Goal: Task Accomplishment & Management: Complete application form

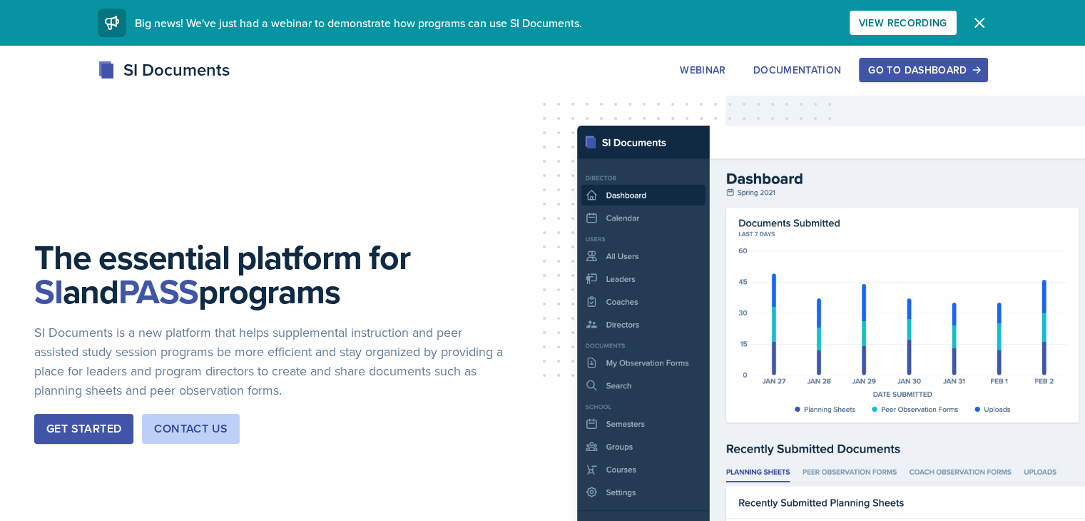
click at [978, 66] on div "Go to Dashboard" at bounding box center [923, 69] width 110 height 11
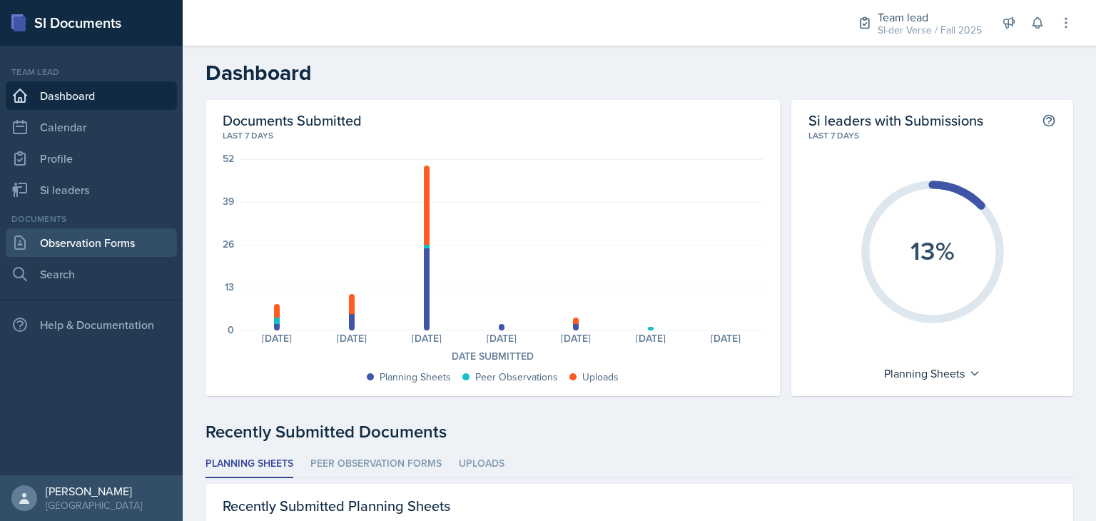
click at [107, 237] on link "Observation Forms" at bounding box center [91, 242] width 171 height 29
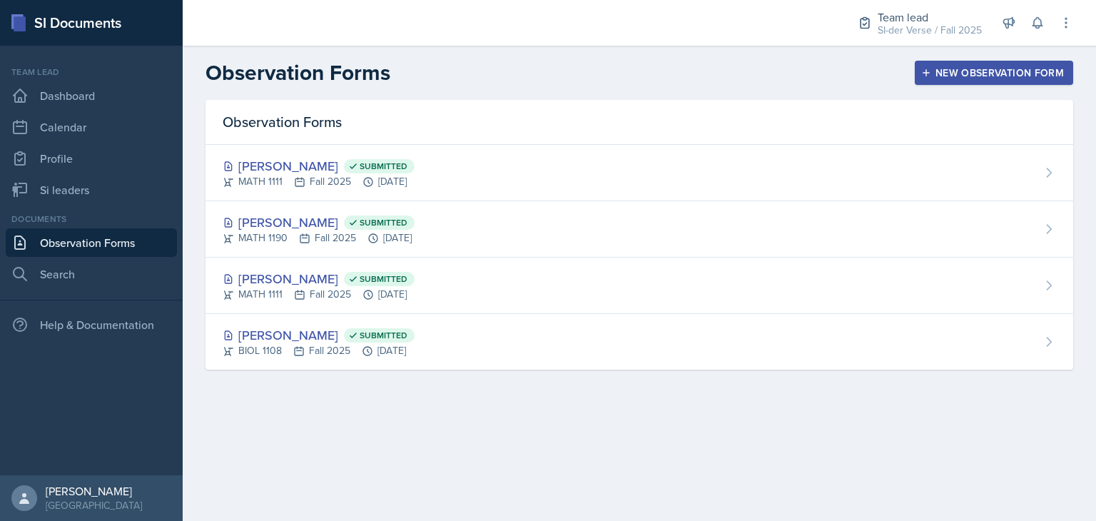
click at [968, 75] on div "New Observation Form" at bounding box center [994, 72] width 140 height 11
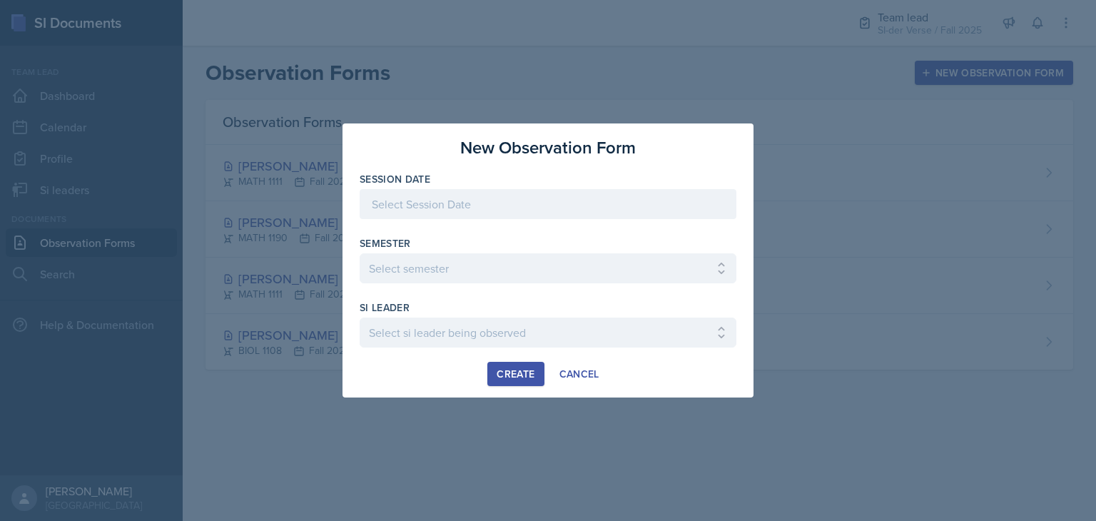
click at [466, 210] on div at bounding box center [548, 204] width 377 height 30
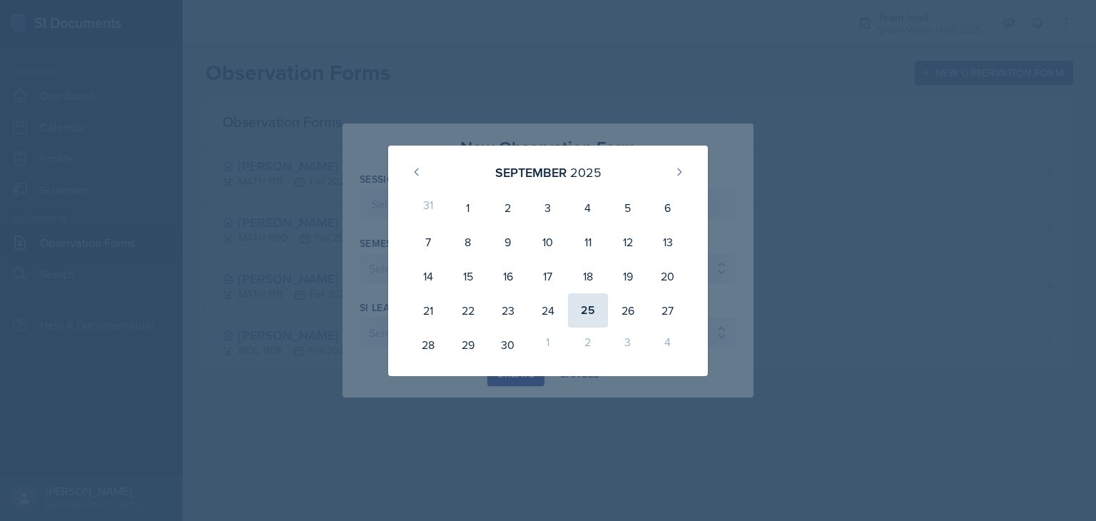
click at [592, 313] on div "25" at bounding box center [588, 310] width 40 height 34
type input "[DATE]"
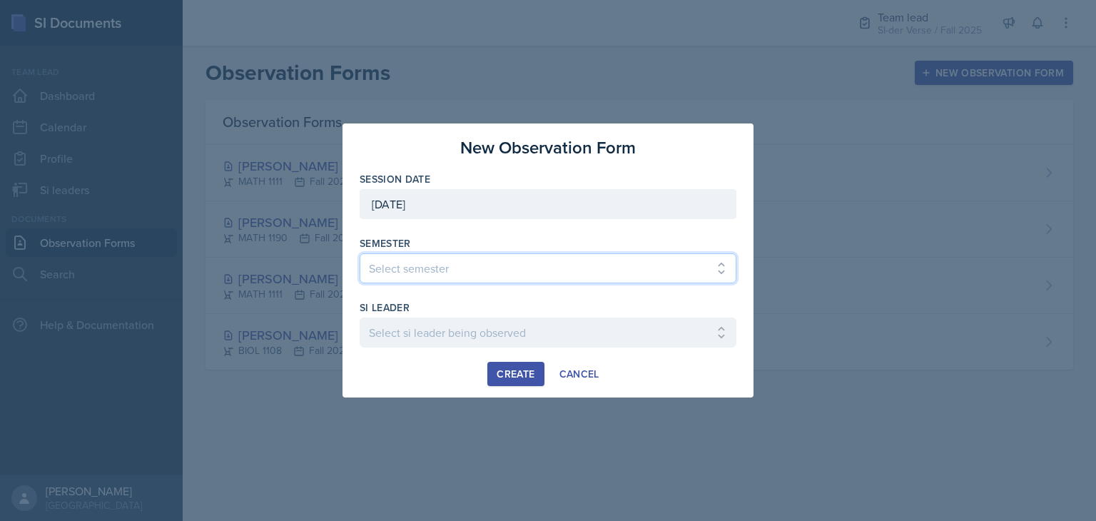
click at [495, 270] on select "Select semester All Spring 2021 Summer 2021 Spring 2022 Fall 2020 Fall 2021 Fal…" at bounding box center [548, 268] width 377 height 30
select select "2bed604d-1099-4043-b1bc-2365e8740244"
click at [360, 253] on select "Select semester All Spring 2021 Summer 2021 Spring 2022 Fall 2020 Fall 2021 Fal…" at bounding box center [548, 268] width 377 height 30
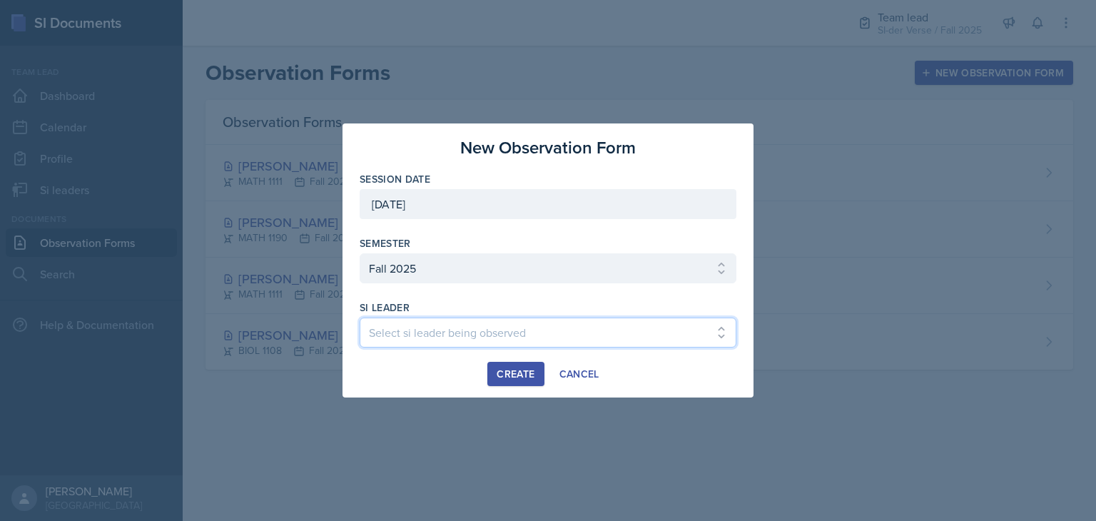
click at [417, 327] on select "Select si leader being observed Anais Gjergji / CHEM 1211 / Demon SI of Fleet S…" at bounding box center [548, 333] width 377 height 30
select select "9d1b4da9-205f-40f6-96b1-7a58a51ee78d"
click at [360, 318] on select "Select si leader being observed Anais Gjergji / CHEM 1211 / Demon SI of Fleet S…" at bounding box center [548, 333] width 377 height 30
click at [502, 377] on div "Create" at bounding box center [516, 373] width 38 height 11
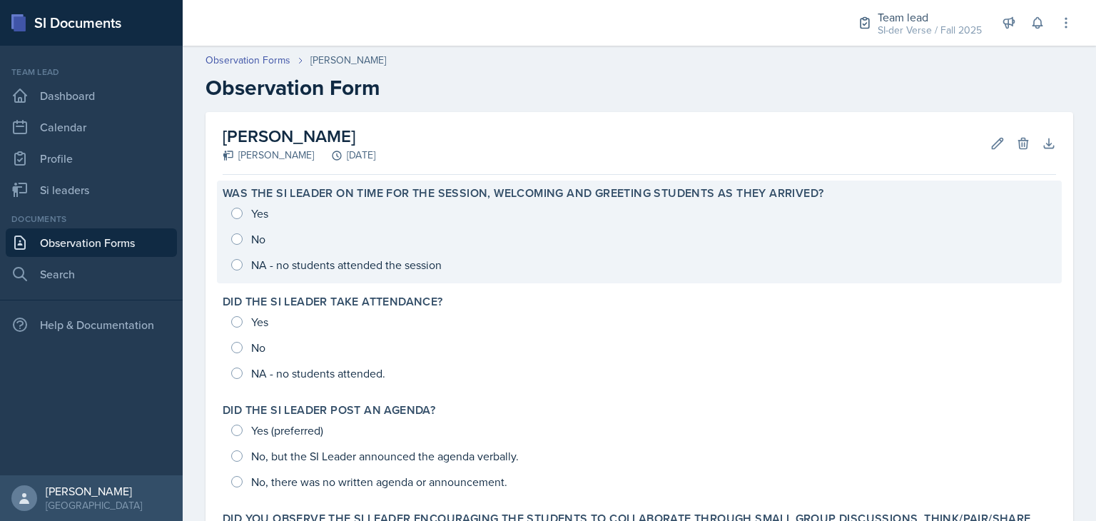
click at [260, 209] on div "Yes No NA - no students attended the session" at bounding box center [639, 239] width 833 height 77
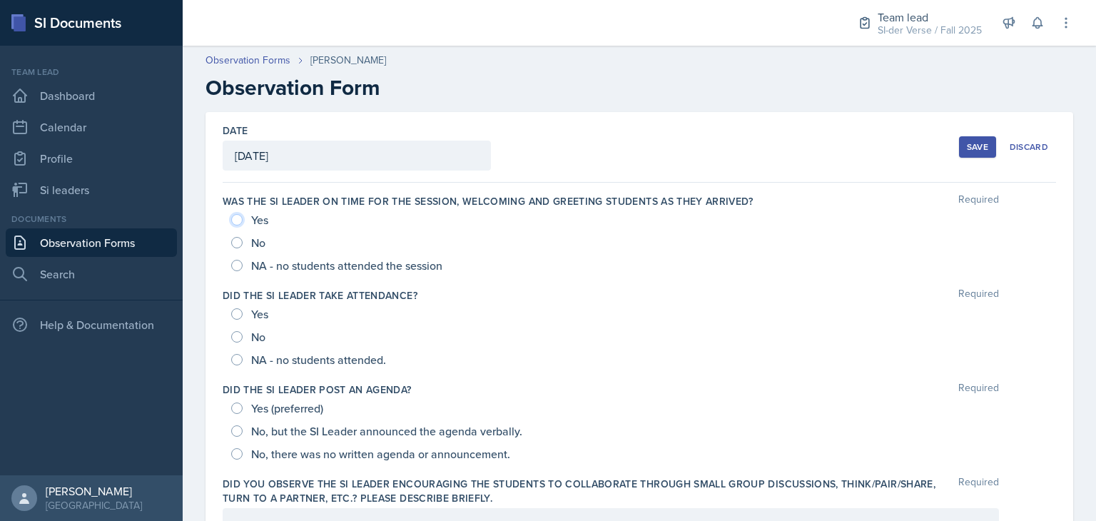
click at [237, 220] on input "Yes" at bounding box center [236, 219] width 11 height 11
radio input "true"
click at [233, 316] on input "Yes" at bounding box center [236, 313] width 11 height 11
radio input "true"
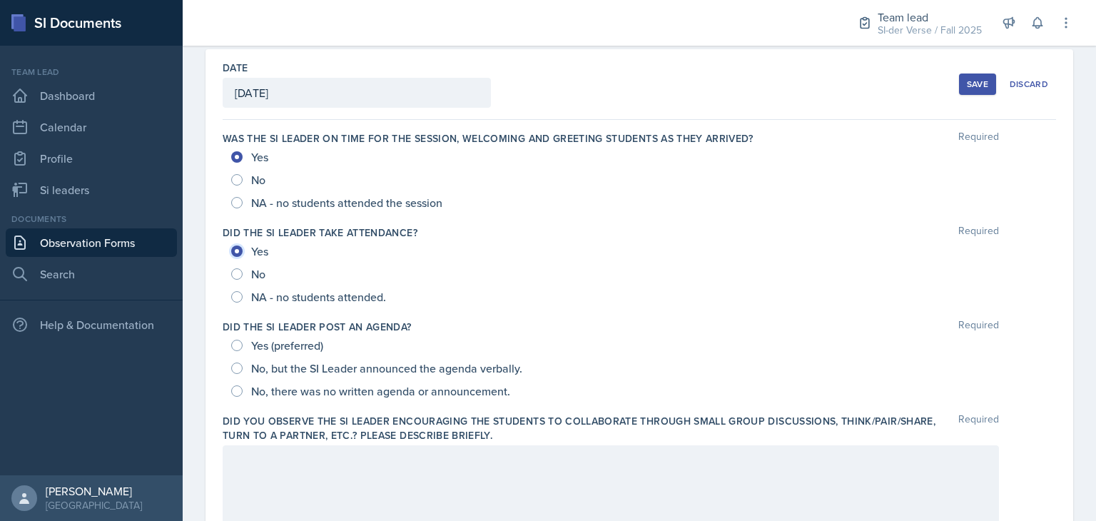
scroll to position [63, 0]
click at [239, 345] on input "Yes (preferred)" at bounding box center [236, 345] width 11 height 11
radio input "true"
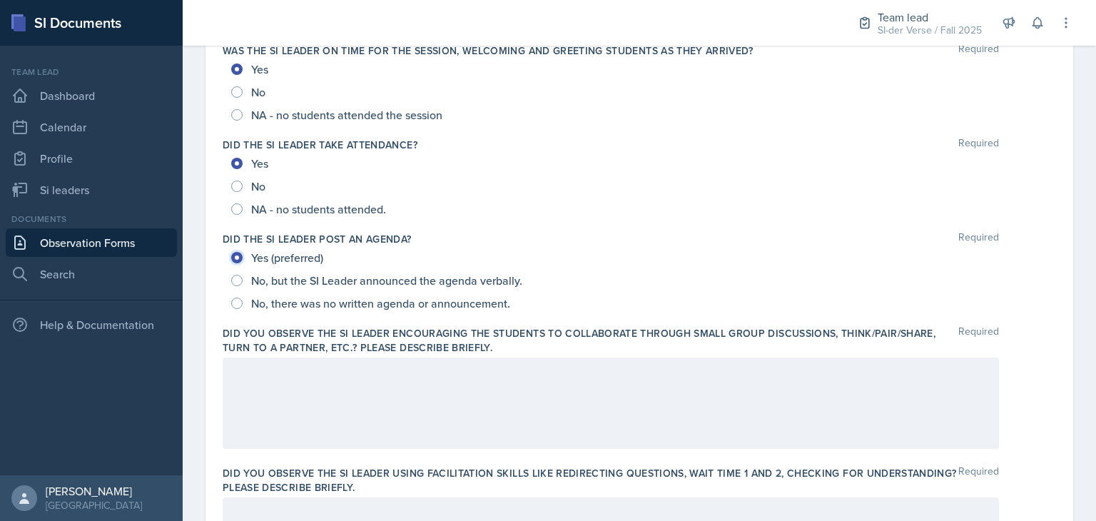
scroll to position [257, 0]
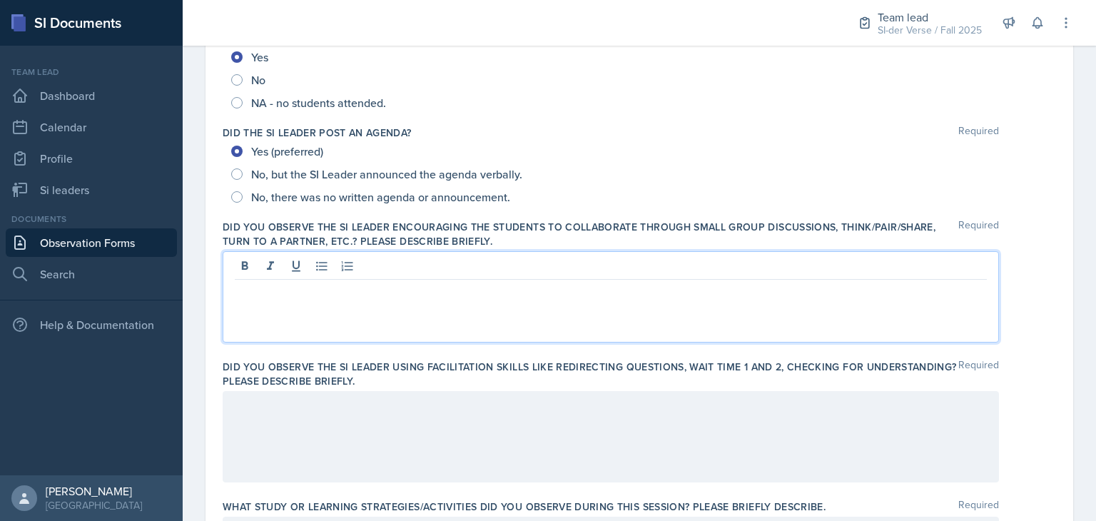
click at [288, 283] on p at bounding box center [611, 291] width 752 height 17
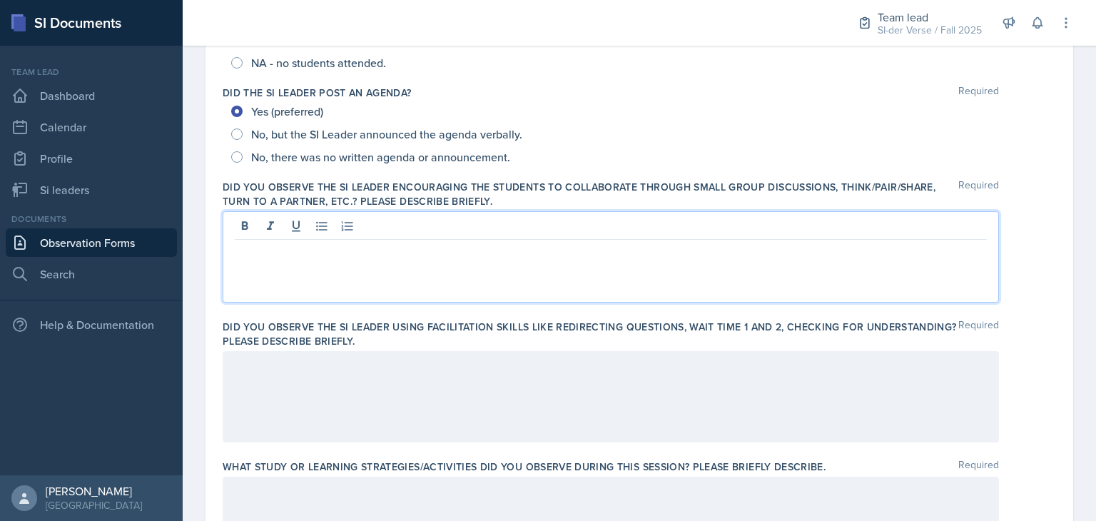
scroll to position [297, 0]
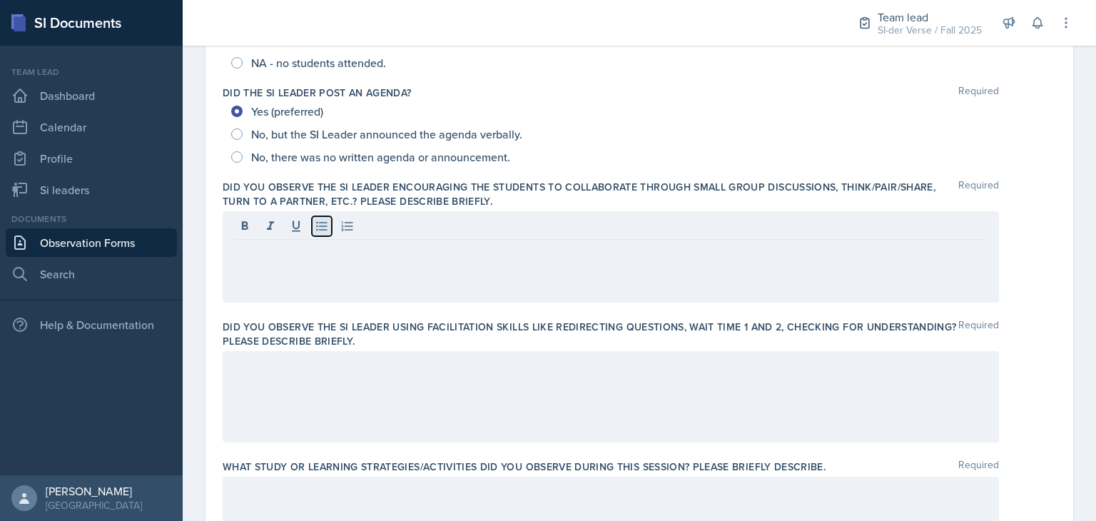
click at [321, 227] on icon at bounding box center [322, 226] width 14 height 14
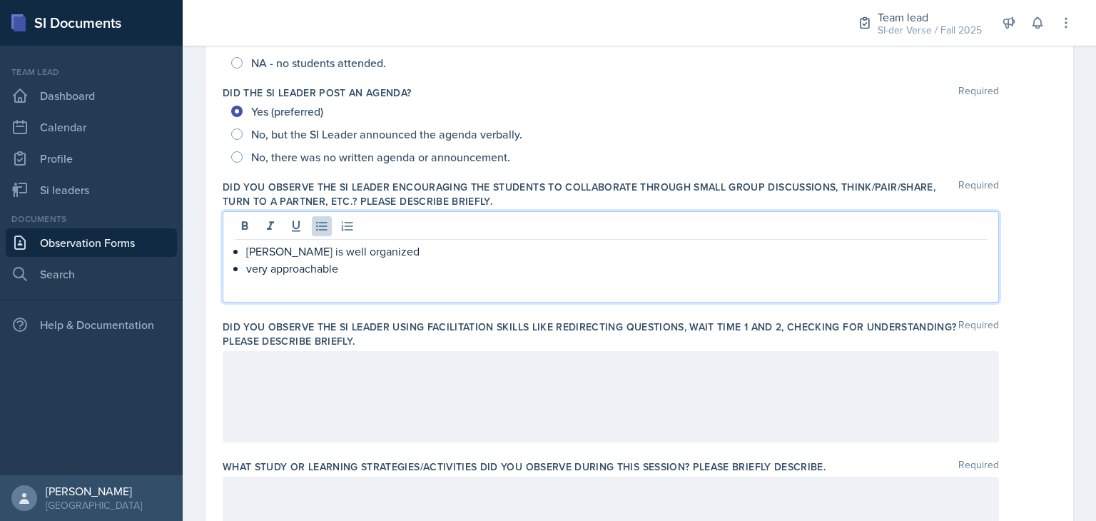
click at [246, 269] on p "very approachable" at bounding box center [616, 268] width 741 height 17
click at [393, 271] on p "they are very approachable" at bounding box center [616, 268] width 741 height 17
click at [518, 269] on p "they are very approachable and have a welcoming atmophsears" at bounding box center [616, 268] width 741 height 17
click at [518, 255] on p "Sam is well organized" at bounding box center [616, 251] width 741 height 17
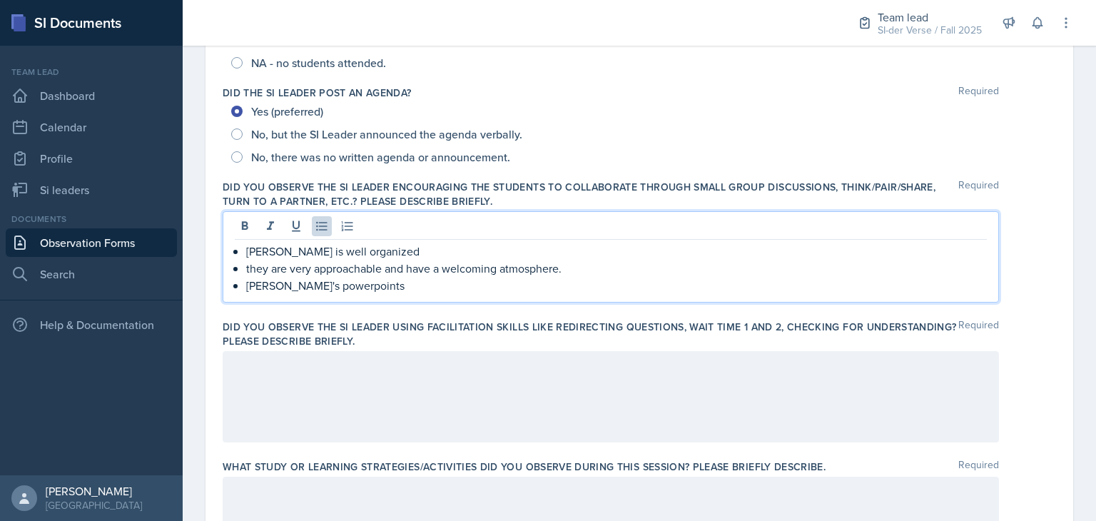
click at [314, 288] on p "Sam's powerpoints" at bounding box center [616, 285] width 741 height 17
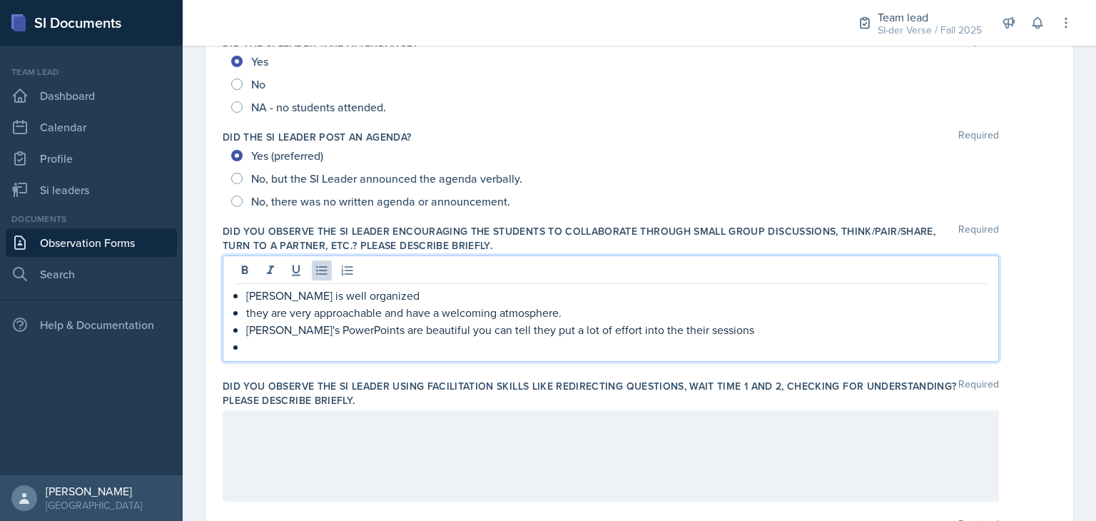
scroll to position [357, 0]
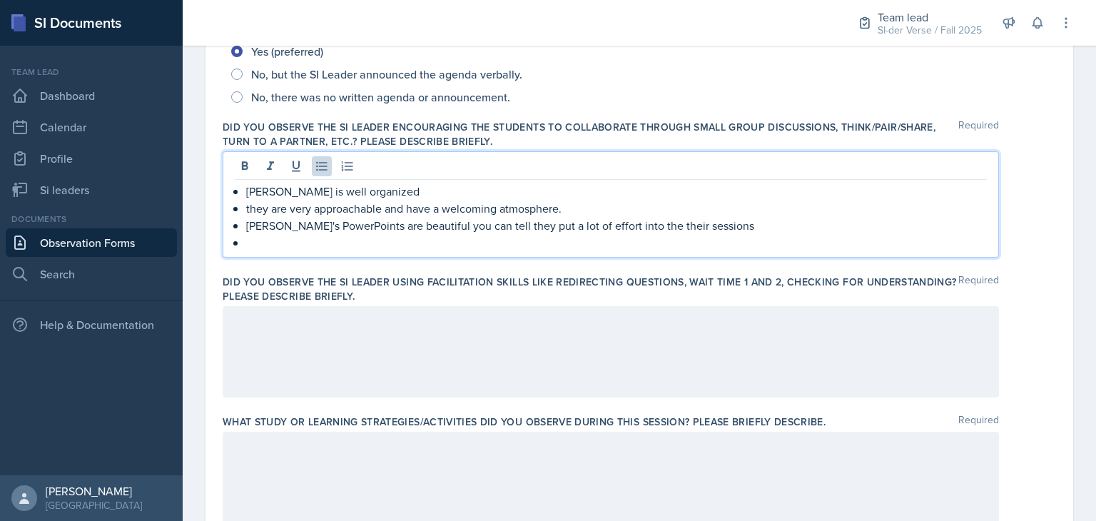
click at [332, 248] on p at bounding box center [616, 242] width 741 height 17
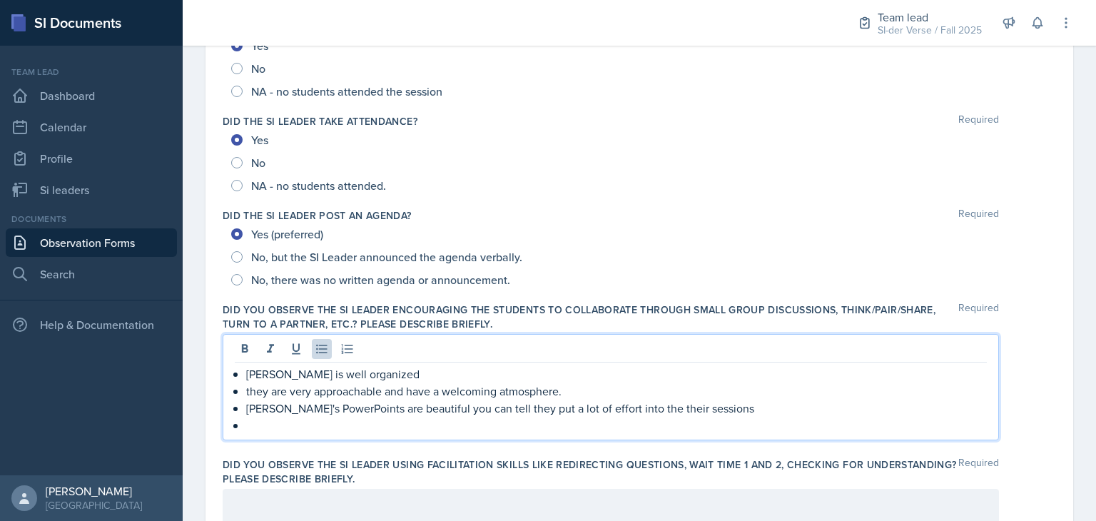
scroll to position [97, 0]
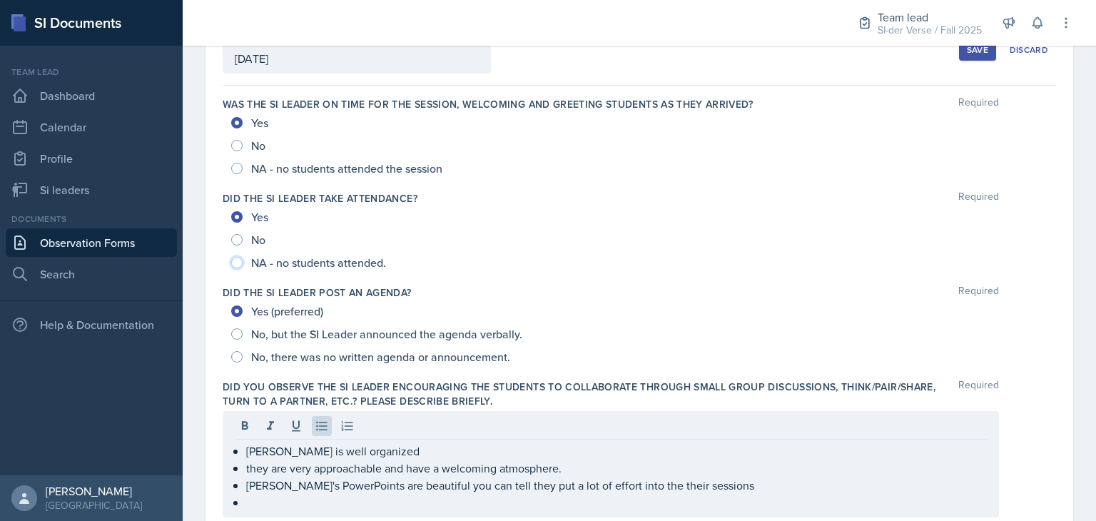
click at [240, 260] on input "NA - no students attended." at bounding box center [236, 262] width 11 height 11
radio input "true"
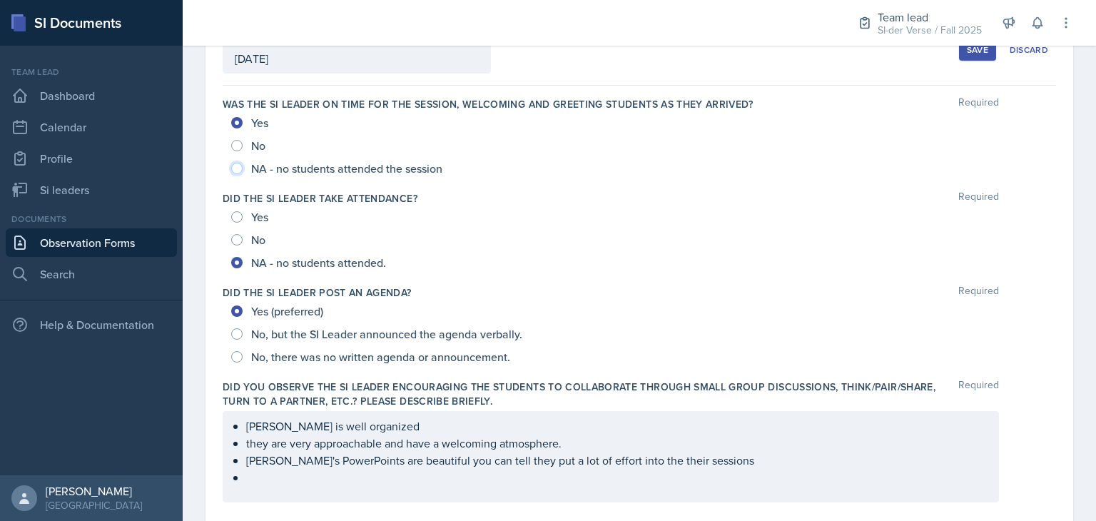
click at [239, 172] on input "NA - no students attended the session" at bounding box center [236, 168] width 11 height 11
radio input "true"
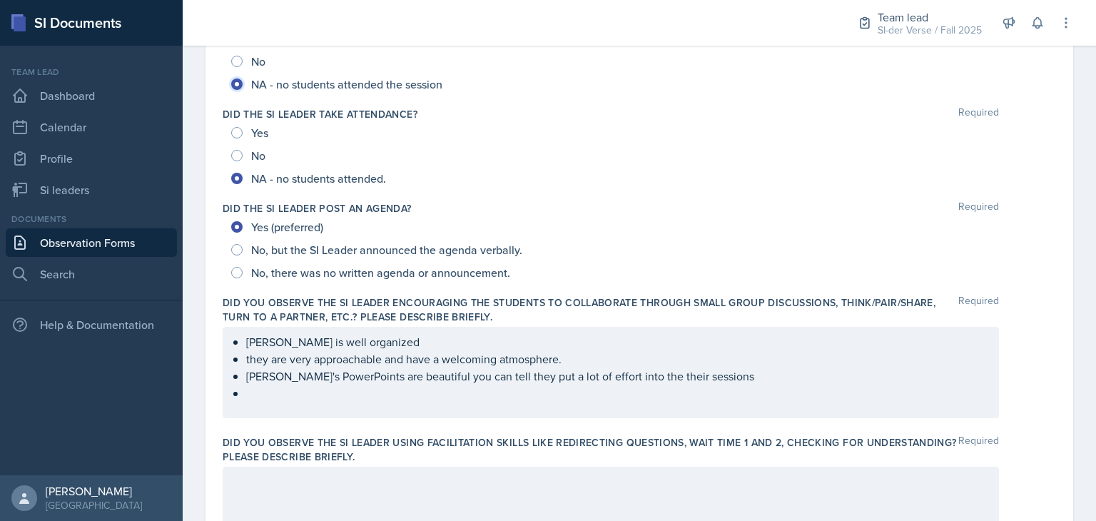
scroll to position [183, 0]
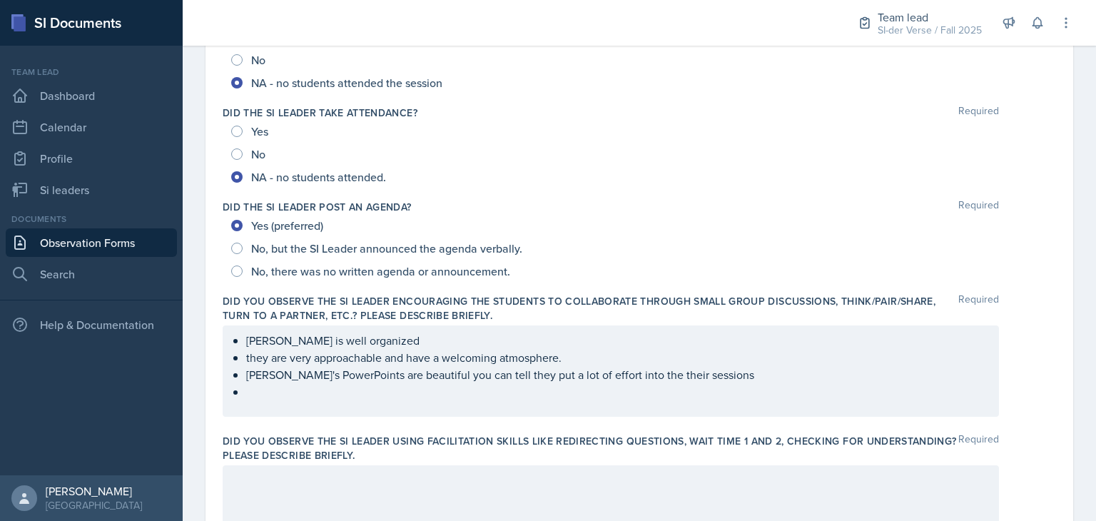
click at [355, 392] on p at bounding box center [616, 391] width 741 height 17
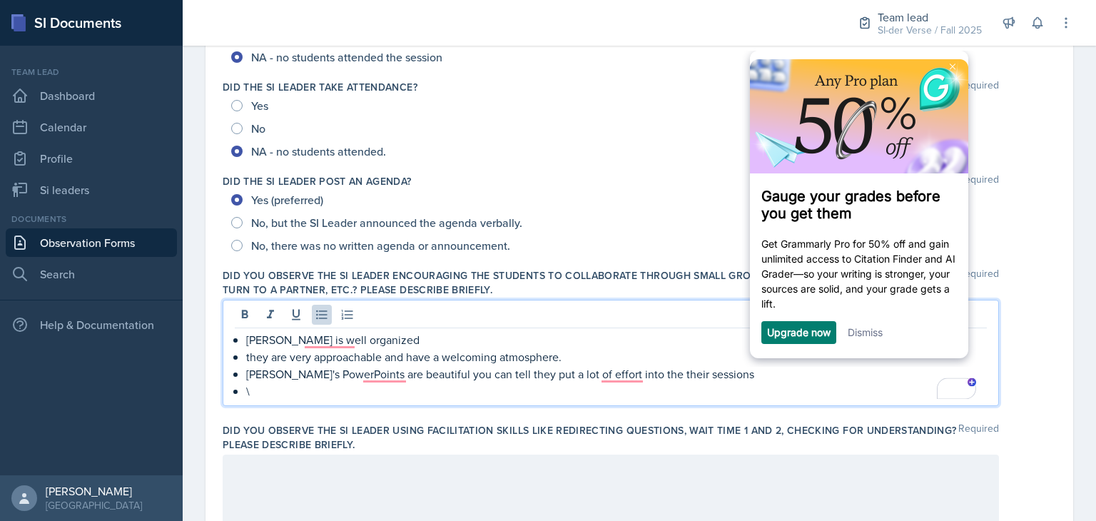
scroll to position [0, 0]
click at [954, 68] on img at bounding box center [953, 67] width 6 height 6
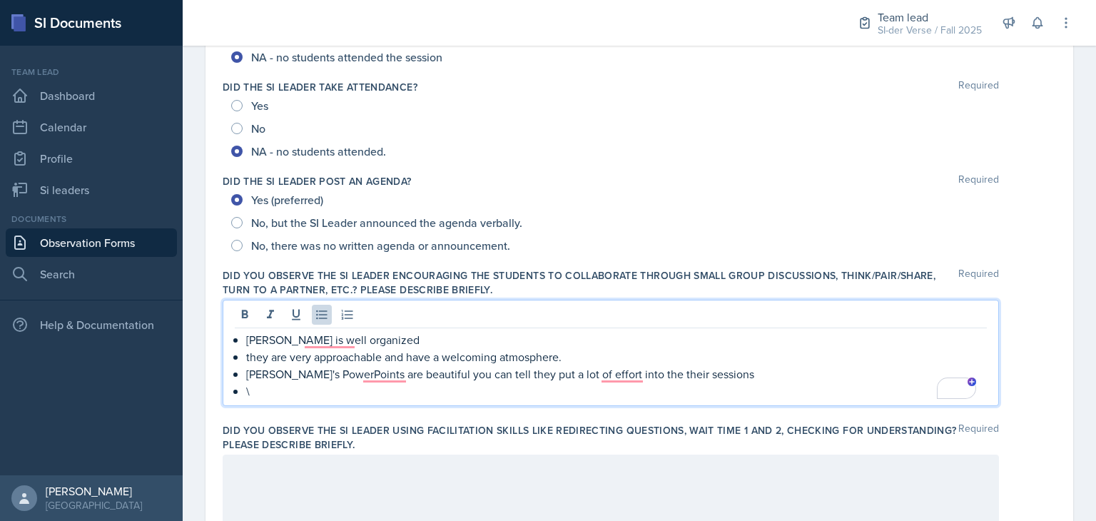
click at [285, 396] on p "\" at bounding box center [616, 390] width 741 height 17
click at [559, 394] on p "To enrich screen reader interactions, please activate Accessibility in Grammarl…" at bounding box center [616, 390] width 741 height 17
click at [260, 357] on p "they are very approachable and have a welcoming atmosphere." at bounding box center [616, 356] width 741 height 17
click at [260, 360] on p "they are very approachable and have a welcoming atmosphere." at bounding box center [616, 356] width 741 height 17
click at [545, 392] on p "To enrich screen reader interactions, please activate Accessibility in Grammarl…" at bounding box center [616, 390] width 741 height 17
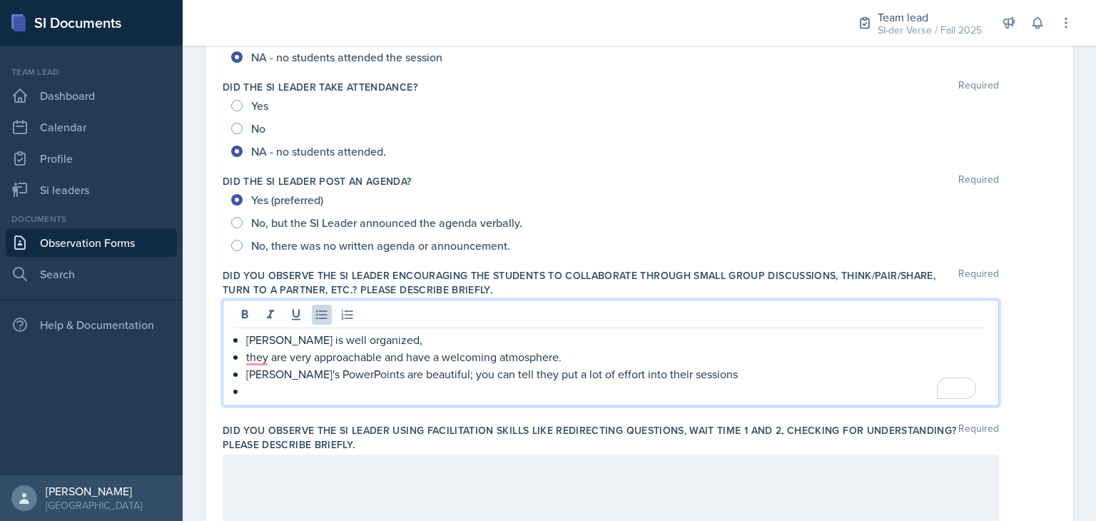
click at [545, 392] on p "To enrich screen reader interactions, please activate Accessibility in Grammarl…" at bounding box center [616, 390] width 741 height 17
click at [277, 397] on p "To enrich screen reader interactions, please activate Accessibility in Grammarl…" at bounding box center [616, 390] width 741 height 17
click at [250, 355] on p "they are very approachable and have a welcoming atmosphere." at bounding box center [616, 356] width 741 height 17
click at [257, 393] on p "To enrich screen reader interactions, please activate Accessibility in Grammarl…" at bounding box center [616, 390] width 741 height 17
click at [350, 391] on p "The activities" at bounding box center [616, 390] width 741 height 17
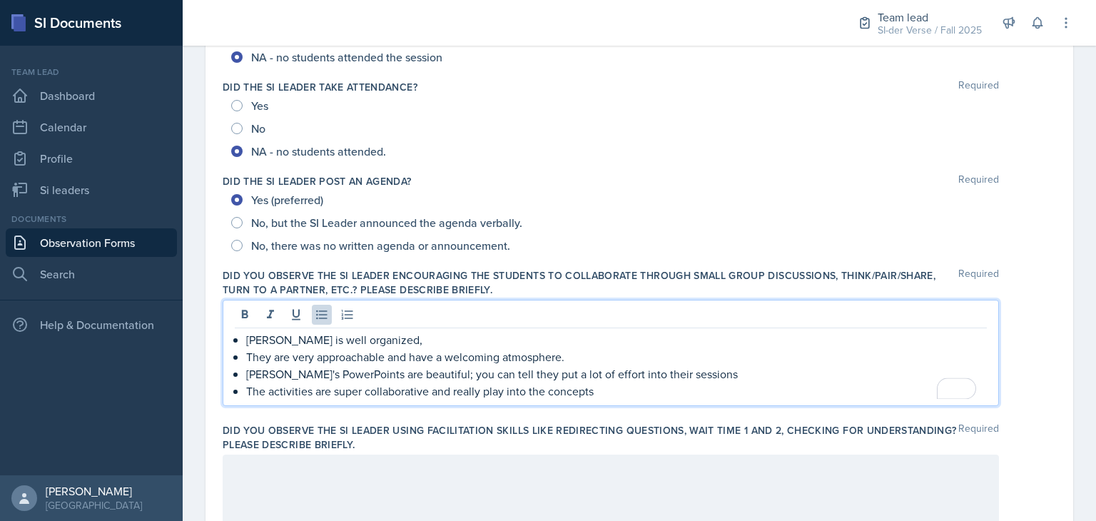
click at [635, 389] on p "The activities are super collaborative and really play into the concepts" at bounding box center [616, 390] width 741 height 17
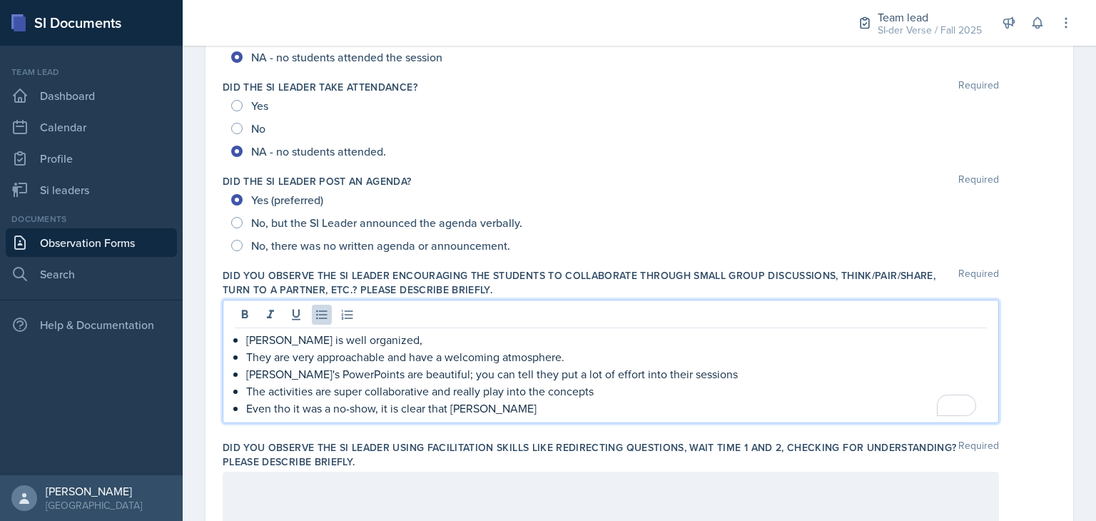
click at [494, 408] on p "Even tho it was a no-show, it is clear that Sam" at bounding box center [616, 408] width 741 height 17
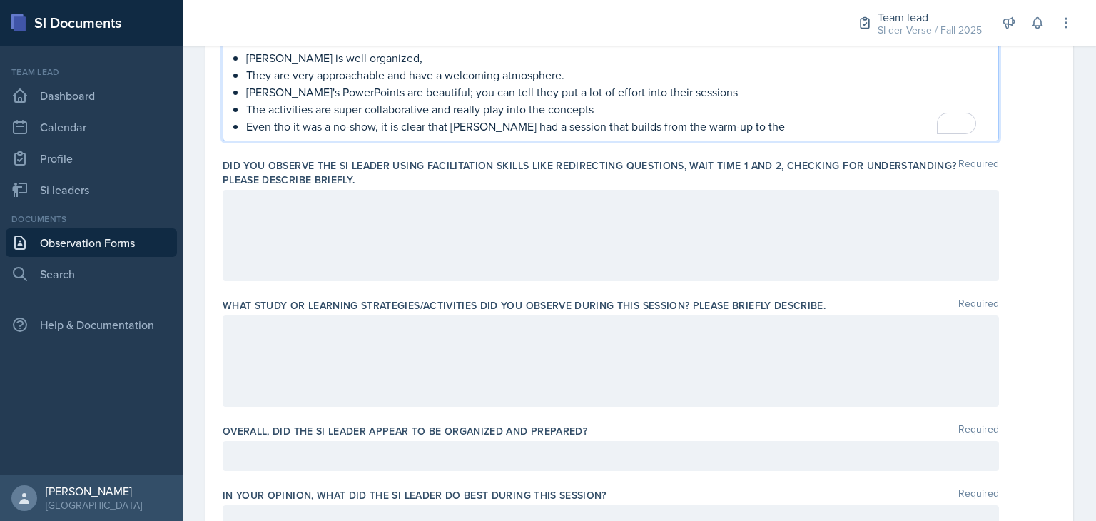
scroll to position [448, 0]
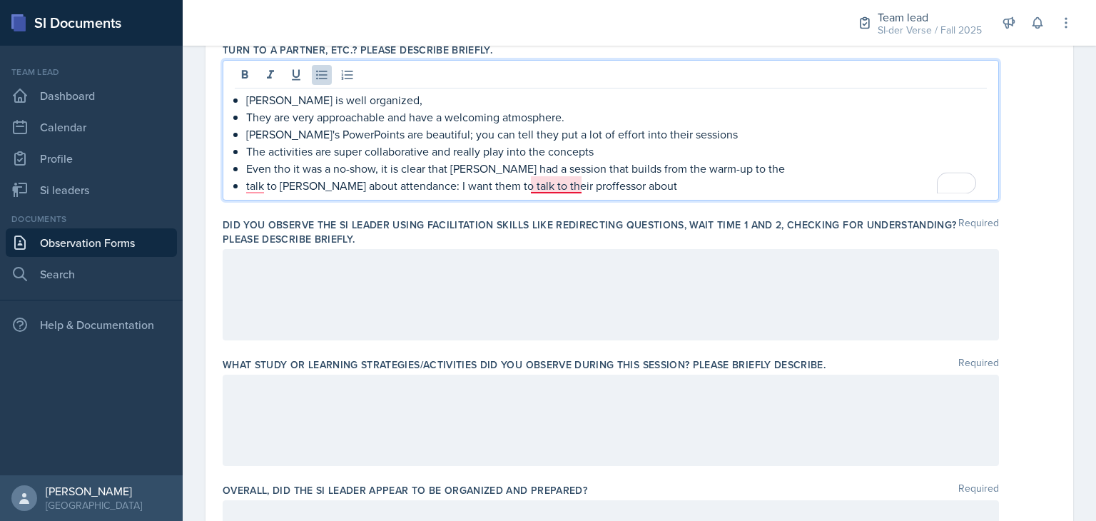
click at [550, 188] on p "talk to Sam about attendance: I want them to talk to their proffessor about" at bounding box center [616, 185] width 741 height 17
click at [621, 190] on p "talk to Sam about attendance: I want them to talk to their professor about" at bounding box center [616, 185] width 741 height 17
click at [644, 181] on p "Talk to Sam about attendance: I want them to talk to their professor about" at bounding box center [616, 185] width 741 height 17
click at [883, 188] on p "Talk to Sam about attendance: I want them to talk to their professor about offe…" at bounding box center [616, 185] width 741 height 17
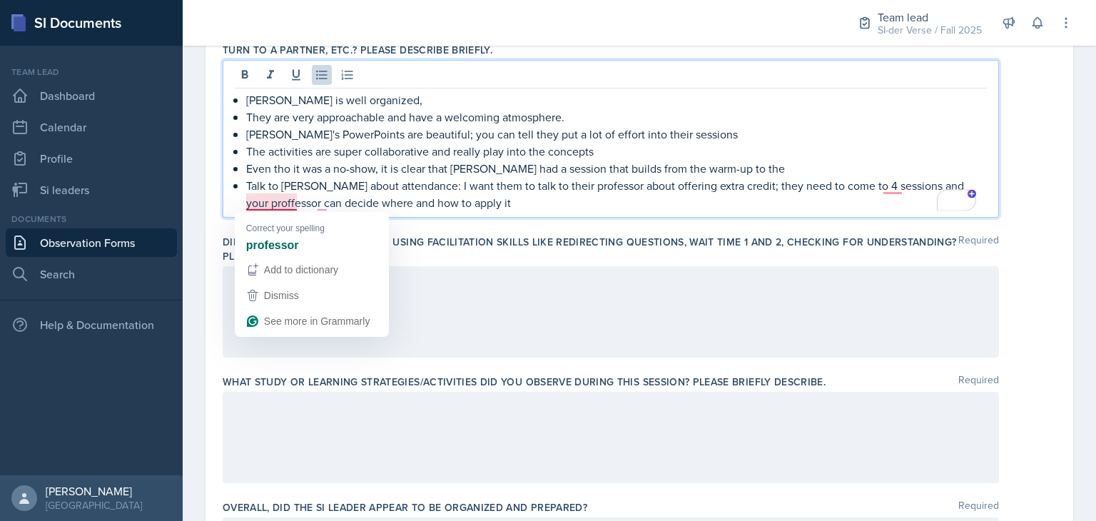
click at [269, 201] on p "Talk to Sam about attendance: I want them to talk to their professor about offe…" at bounding box center [616, 194] width 741 height 34
click at [288, 206] on p "Talk to Sam about attendance: I want them to talk to their professor about offe…" at bounding box center [616, 194] width 741 height 34
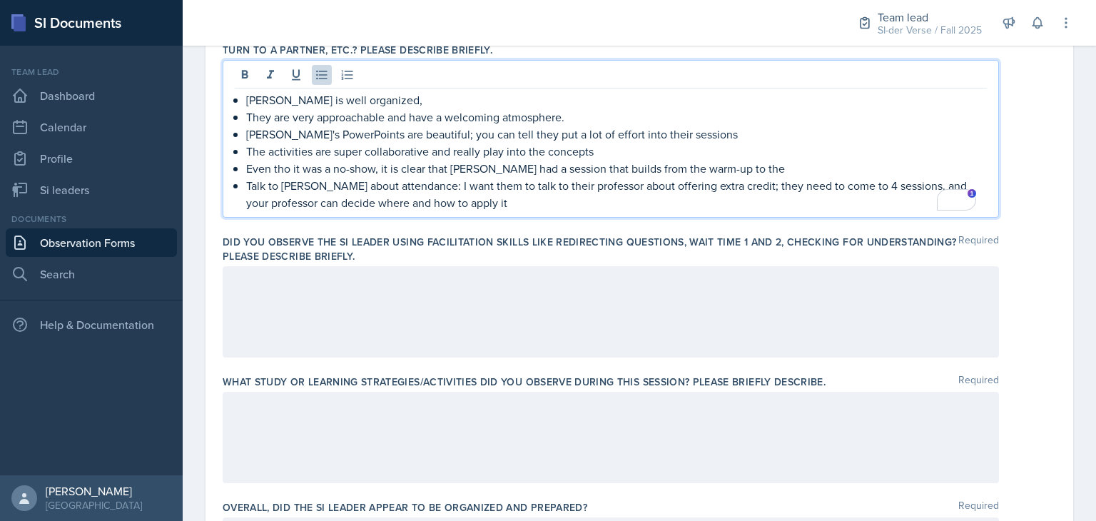
click at [506, 203] on p "Talk to Sam about attendance: I want them to talk to their professor about offe…" at bounding box center [616, 194] width 741 height 34
click at [517, 202] on p "Discuss attendance with Sam: I would like them to speak with their professor ab…" at bounding box center [616, 194] width 741 height 34
click at [507, 201] on p "Discuss attendance with Sam: I would like them to speak with their professor ab…" at bounding box center [616, 194] width 741 height 34
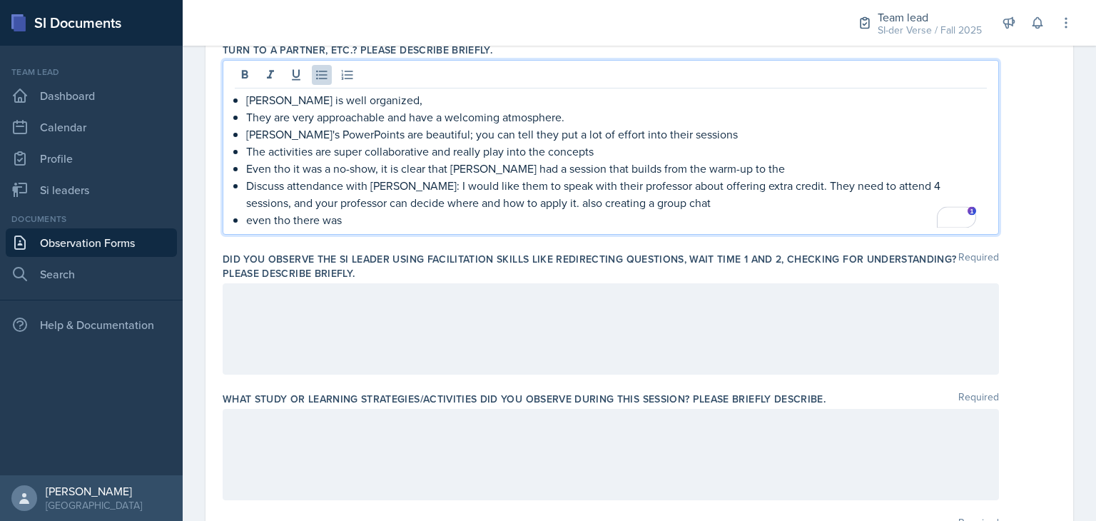
click at [385, 218] on p "even tho there was" at bounding box center [616, 219] width 741 height 17
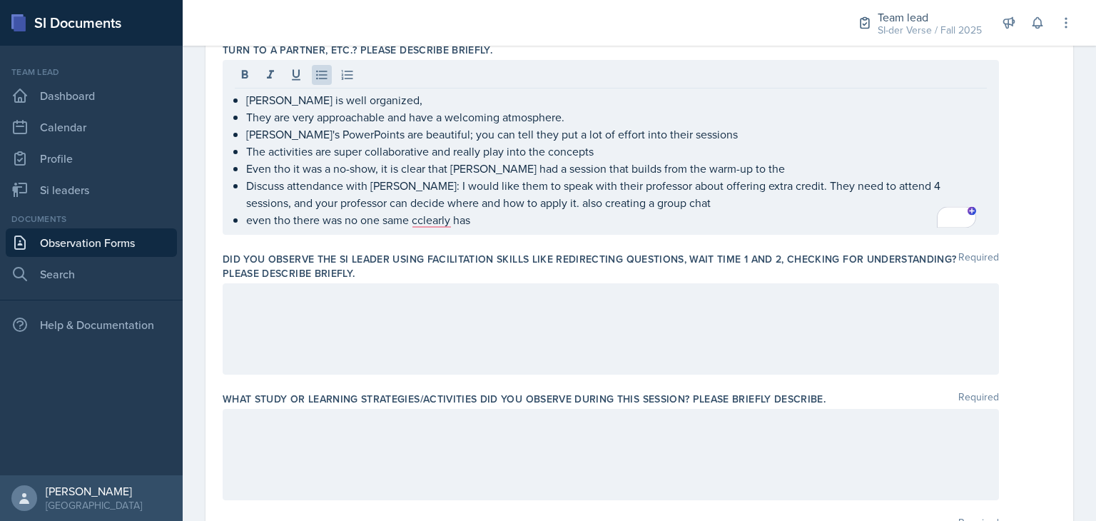
click at [420, 255] on label "Did you observe the SI Leader using facilitation skills like redirecting questi…" at bounding box center [591, 266] width 736 height 29
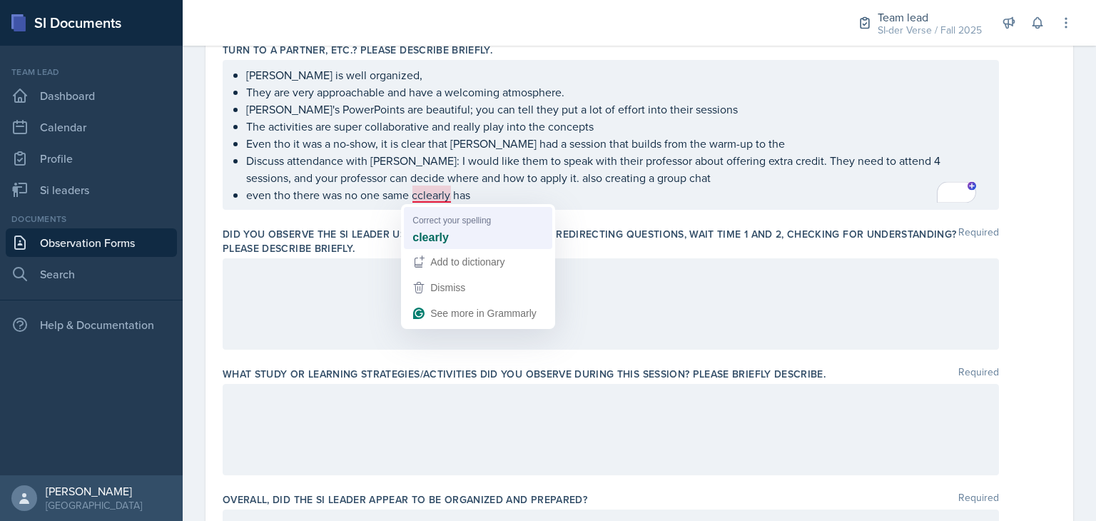
scroll to position [473, 0]
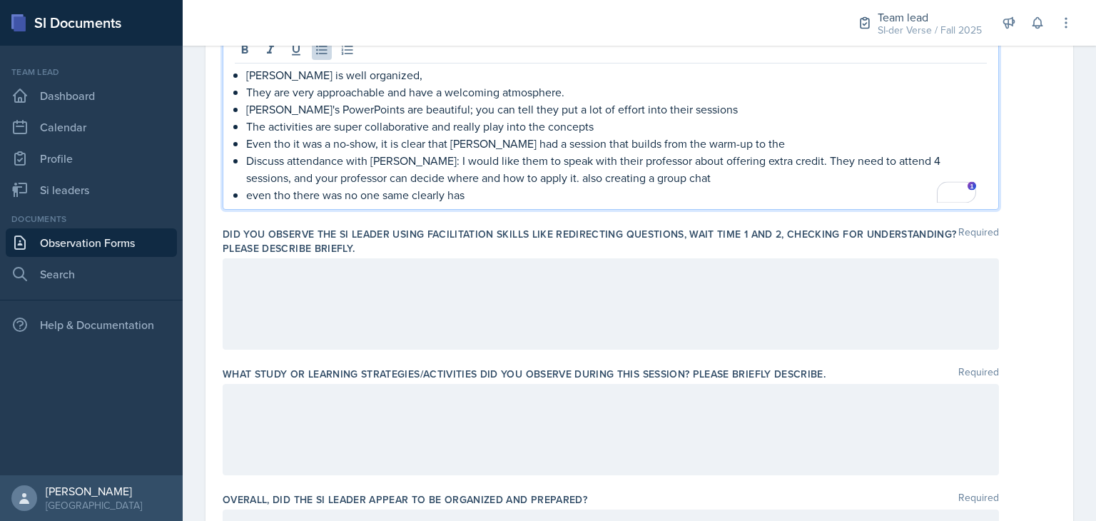
click at [470, 200] on p "even tho there was no one same clearly has" at bounding box center [616, 194] width 741 height 17
click at [634, 175] on p "Discuss attendance with Sam: I would like them to speak with their professor ab…" at bounding box center [616, 169] width 741 height 34
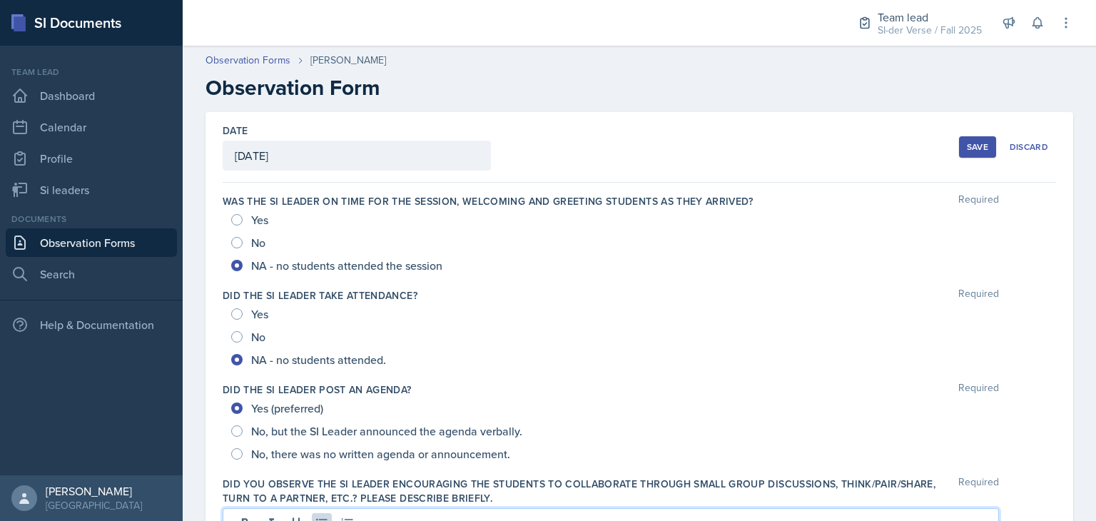
scroll to position [473, 0]
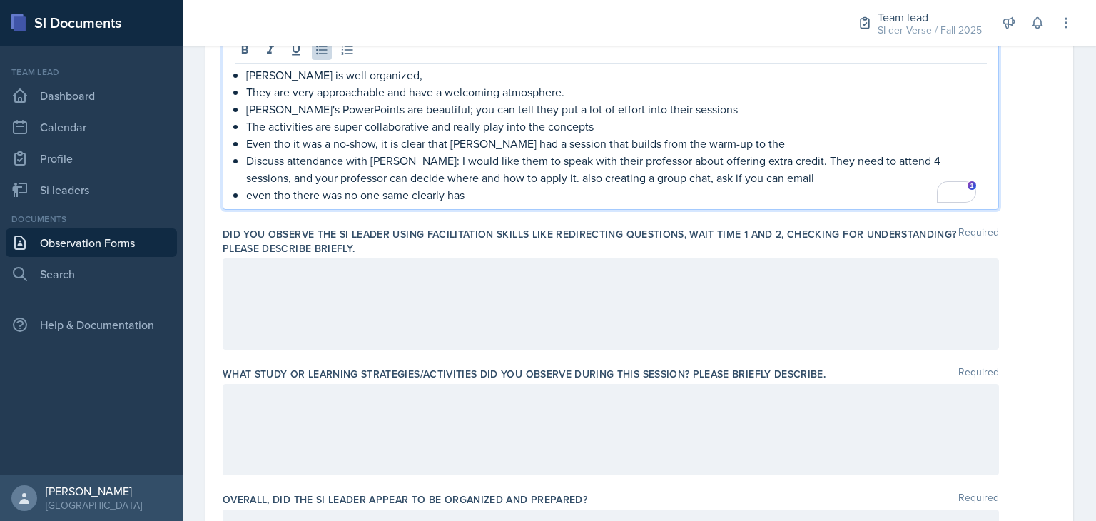
click at [502, 192] on p "even tho there was no one same clearly has" at bounding box center [616, 194] width 741 height 17
click at [408, 195] on p "even tho there was no one same clearly has" at bounding box center [616, 194] width 741 height 17
click at [494, 178] on p "Discuss attendance with [PERSON_NAME]: I would like them to speak with their pr…" at bounding box center [616, 169] width 741 height 34
click at [519, 195] on p "even tho there was no one in the session, clearly has" at bounding box center [616, 194] width 741 height 17
click at [514, 197] on p "even tho there was no one in the session, clearly has" at bounding box center [616, 194] width 741 height 17
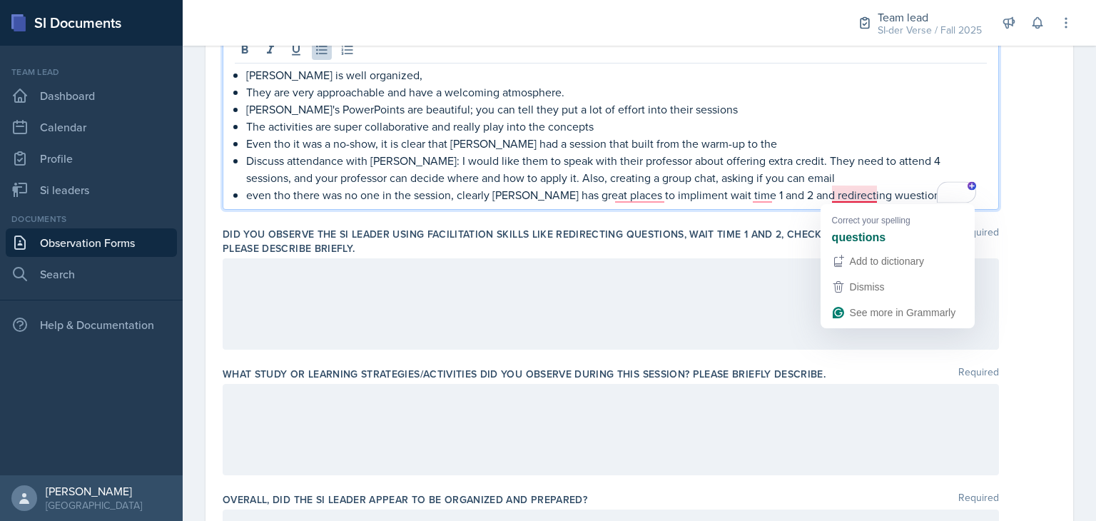
click at [842, 192] on p "even tho there was no one in the session, clearly [PERSON_NAME] has great place…" at bounding box center [616, 194] width 741 height 17
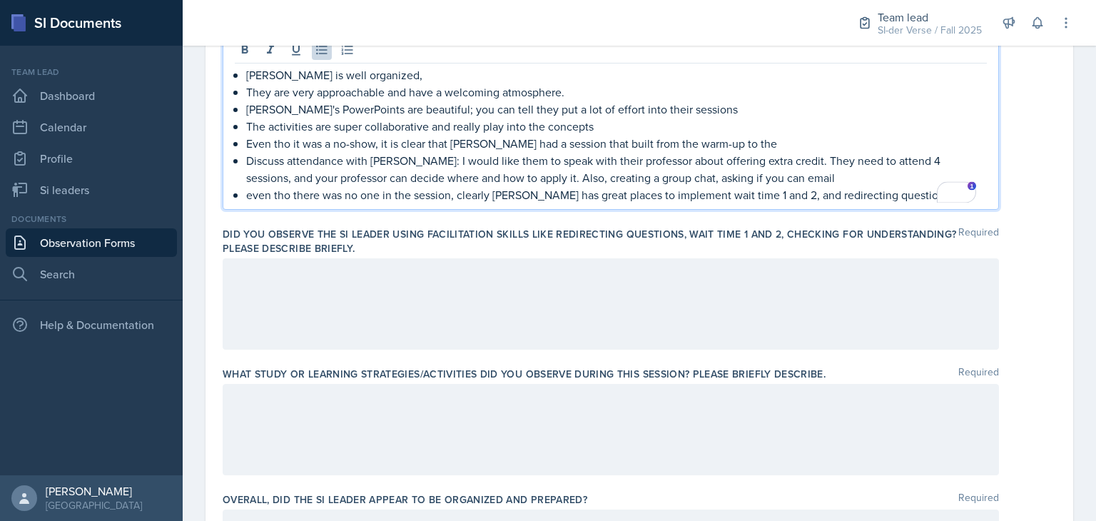
click at [890, 200] on p "even tho there was no one in the session, clearly [PERSON_NAME] has great place…" at bounding box center [616, 194] width 741 height 17
click at [899, 196] on p "even tho there was no one in the session, clearly [PERSON_NAME] has great place…" at bounding box center [616, 194] width 741 height 17
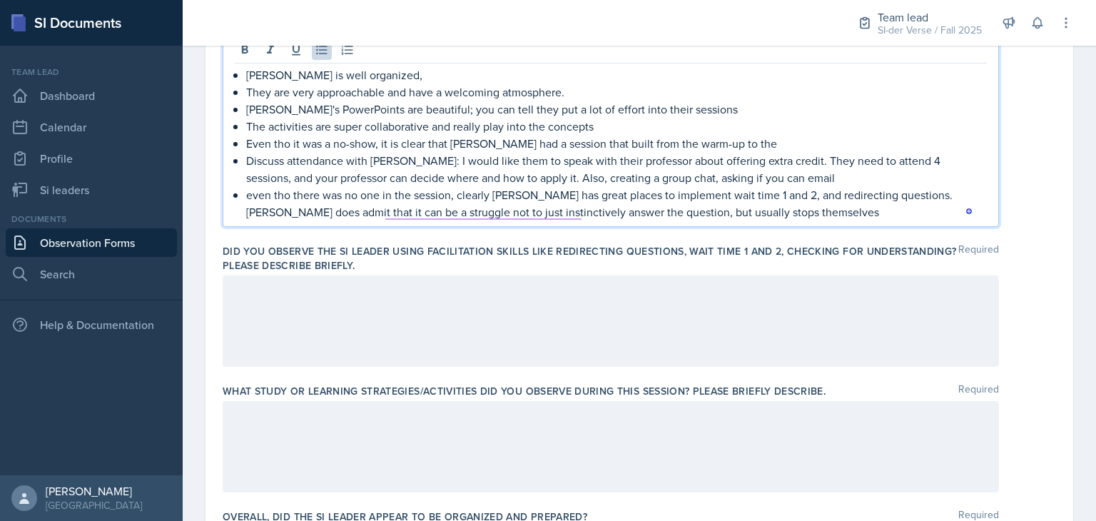
click at [734, 212] on p "even tho there was no one in the session, clearly [PERSON_NAME] has great place…" at bounding box center [616, 203] width 741 height 34
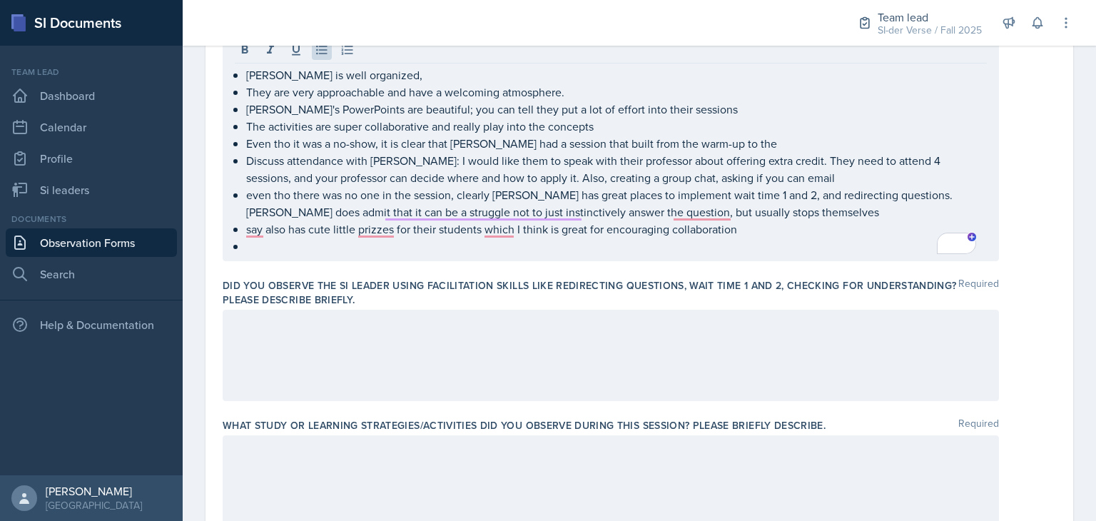
click at [557, 502] on div at bounding box center [611, 480] width 776 height 91
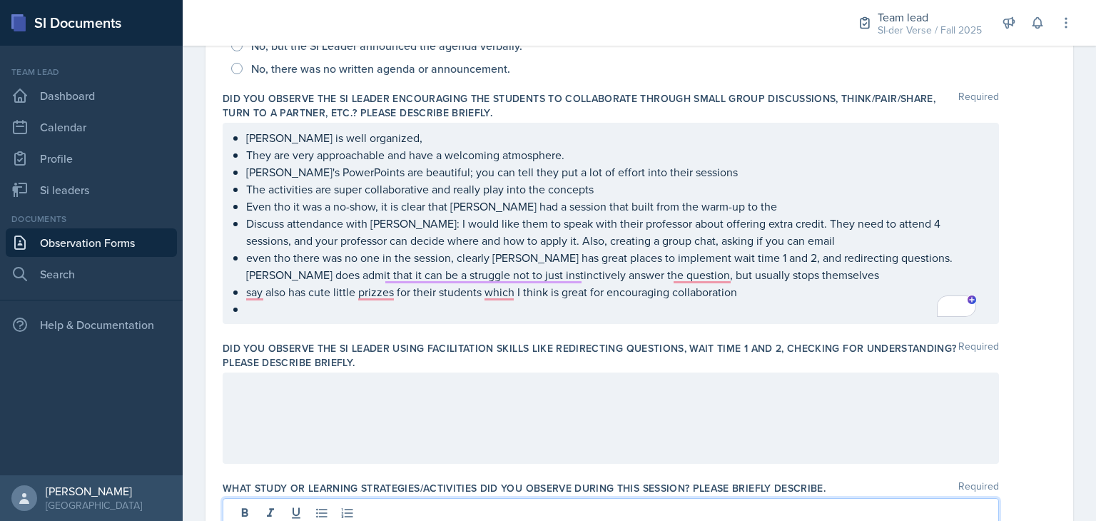
scroll to position [385, 0]
click at [751, 240] on p "Discuss attendance with [PERSON_NAME]: I would like them to speak with their pr…" at bounding box center [616, 232] width 741 height 34
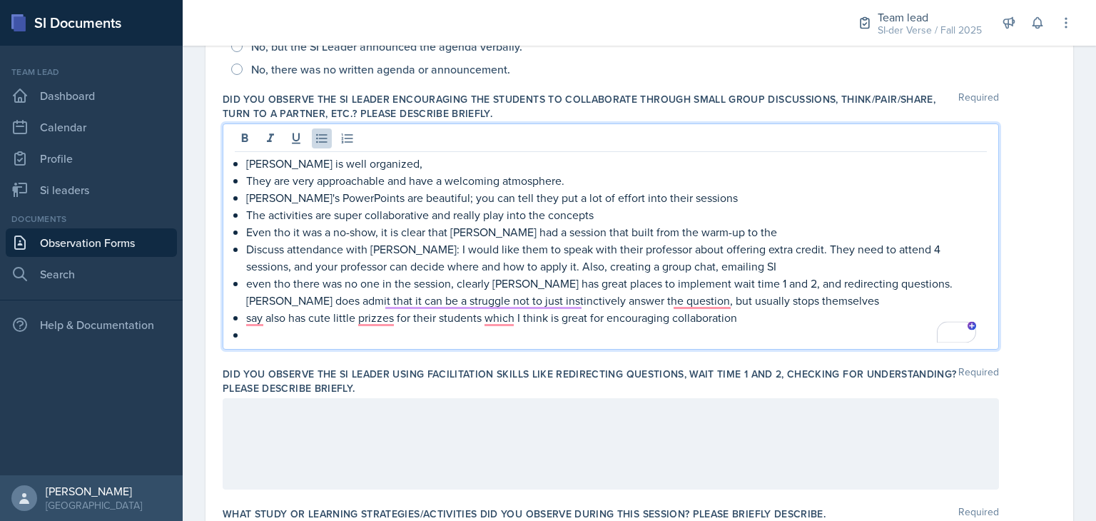
click at [694, 268] on p "Discuss attendance with [PERSON_NAME]: I would like them to speak with their pr…" at bounding box center [616, 257] width 741 height 34
click at [370, 318] on p "say also has cute little prizzes for their students which I think is great for …" at bounding box center [616, 317] width 741 height 17
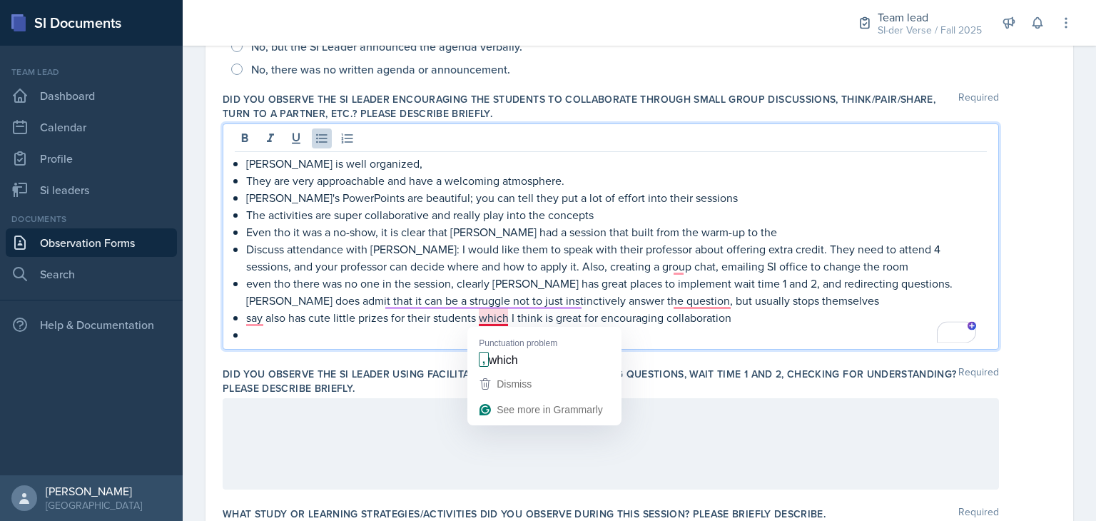
click at [489, 317] on p "say also has cute little prizes for their students which I think is great for e…" at bounding box center [616, 317] width 741 height 17
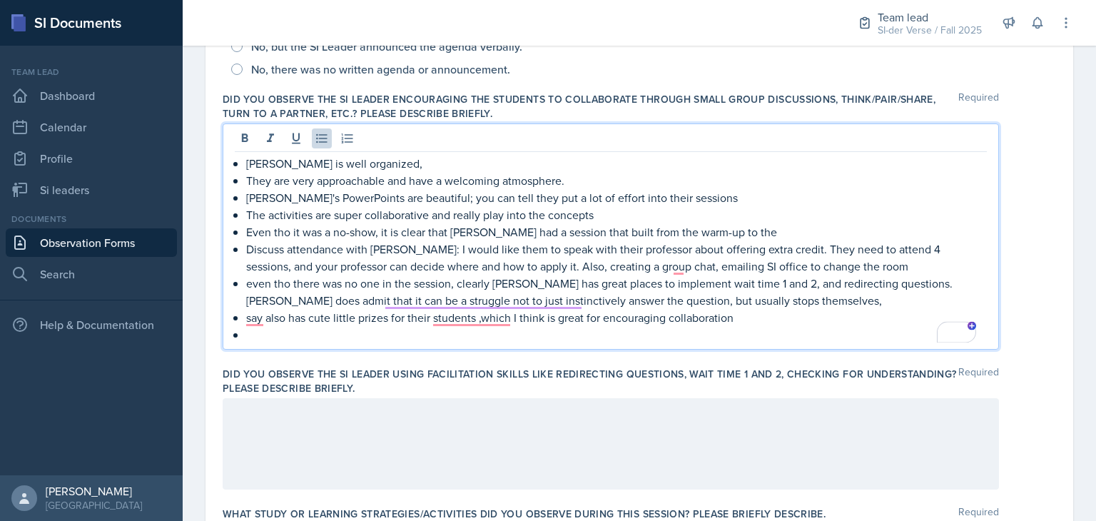
click at [753, 318] on p "say also has cute little prizes for their students ,which I think is great for …" at bounding box center [616, 317] width 741 height 17
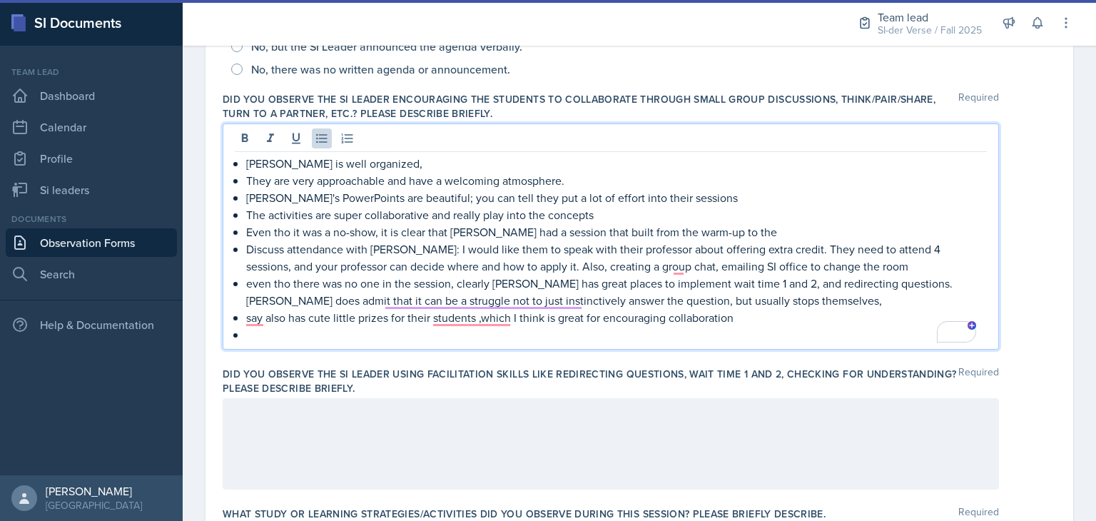
click at [826, 264] on p "Discuss attendance with [PERSON_NAME]: I would like them to speak with their pr…" at bounding box center [616, 257] width 741 height 34
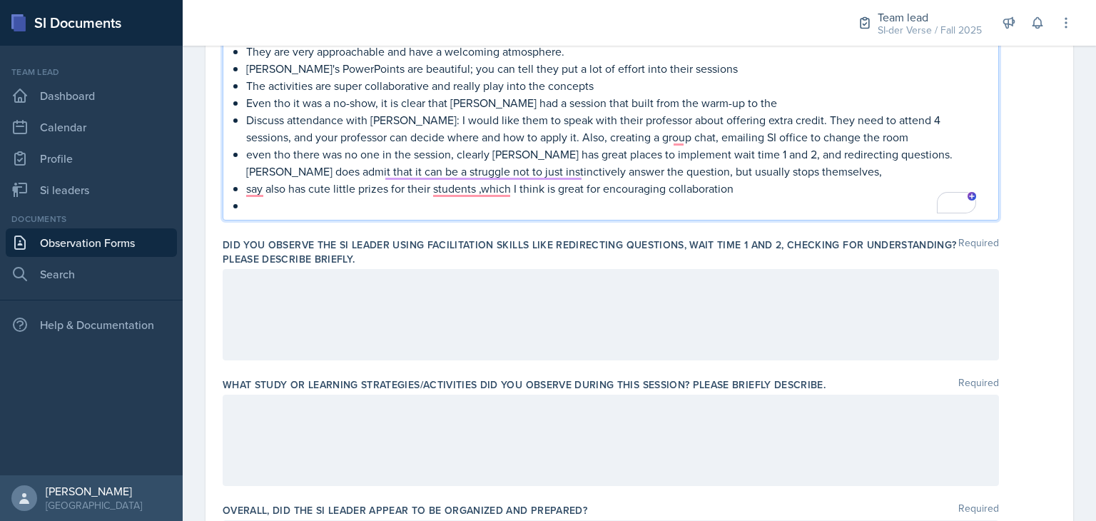
scroll to position [434, 0]
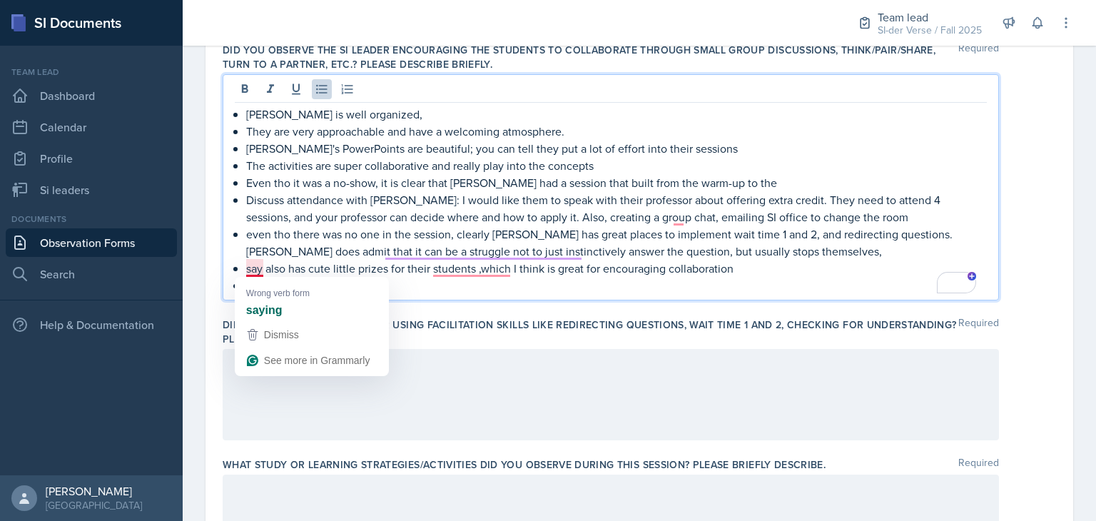
click at [263, 273] on p "say also has cute little prizes for their students ,which I think is great for …" at bounding box center [616, 268] width 741 height 17
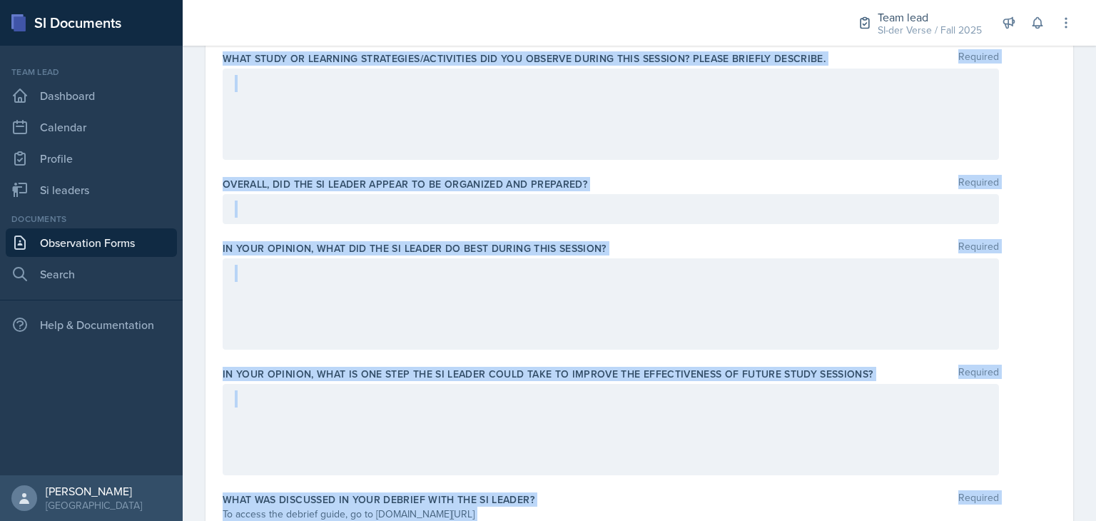
scroll to position [1116, 0]
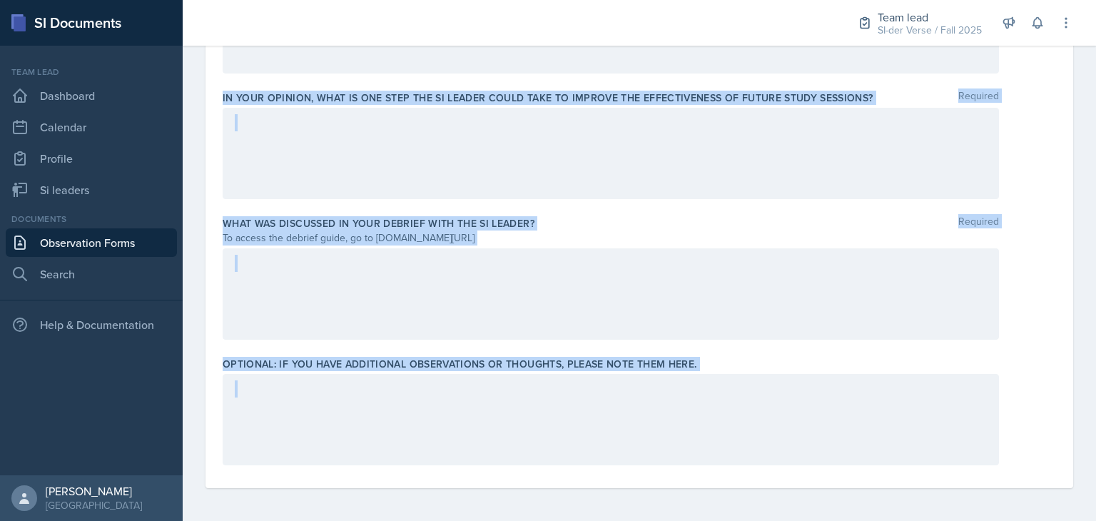
drag, startPoint x: 220, startPoint y: 147, endPoint x: 705, endPoint y: 372, distance: 534.7
copy div "Did you observe the SI Leader encouraging the students to collaborate through s…"
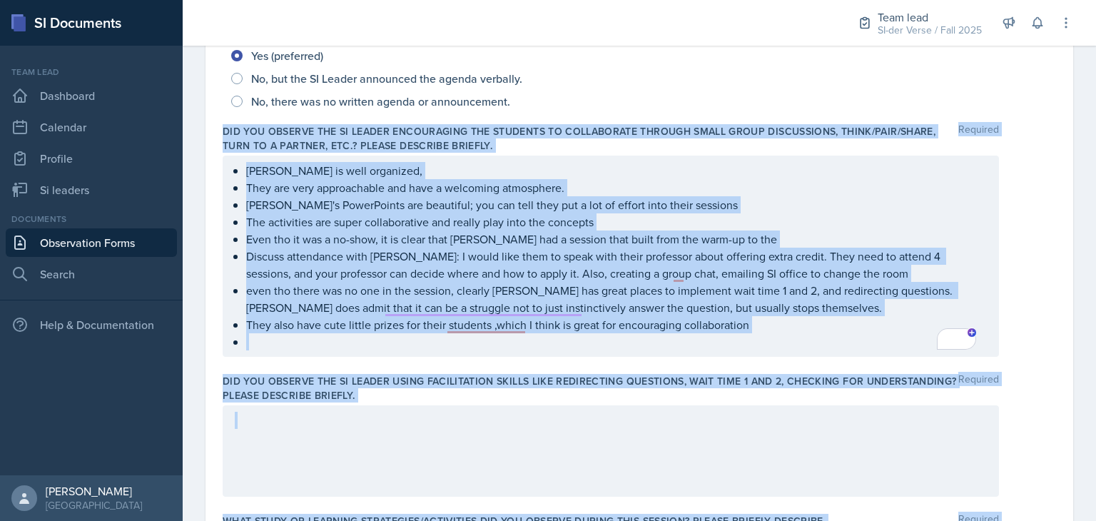
scroll to position [352, 0]
click at [464, 194] on p "They are very approachable and have a welcoming atmosphere." at bounding box center [616, 188] width 741 height 17
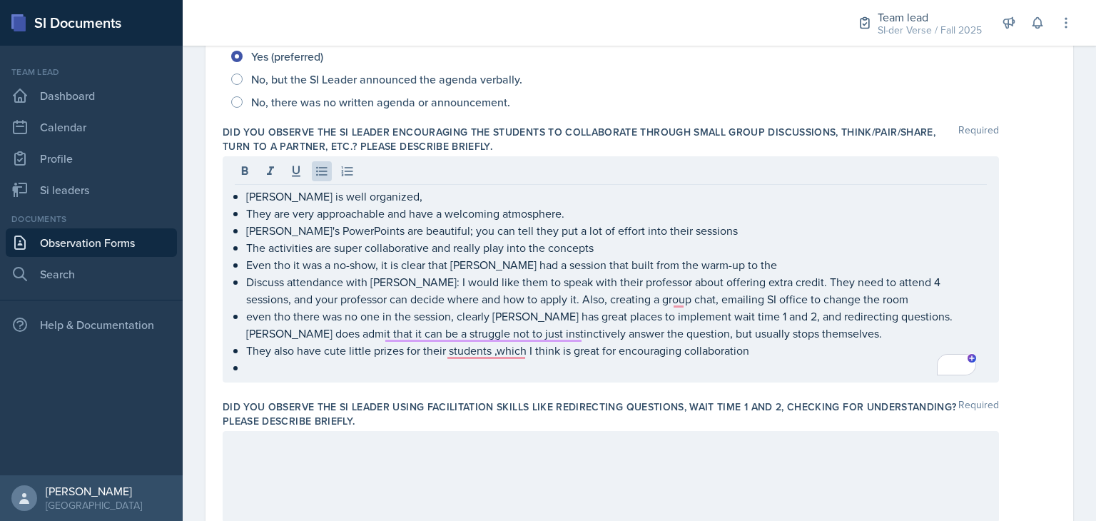
drag, startPoint x: 231, startPoint y: 195, endPoint x: 805, endPoint y: 358, distance: 596.5
click at [805, 358] on div "Sam is well organized, They are very approachable and have a welcoming atmosphe…" at bounding box center [611, 269] width 776 height 226
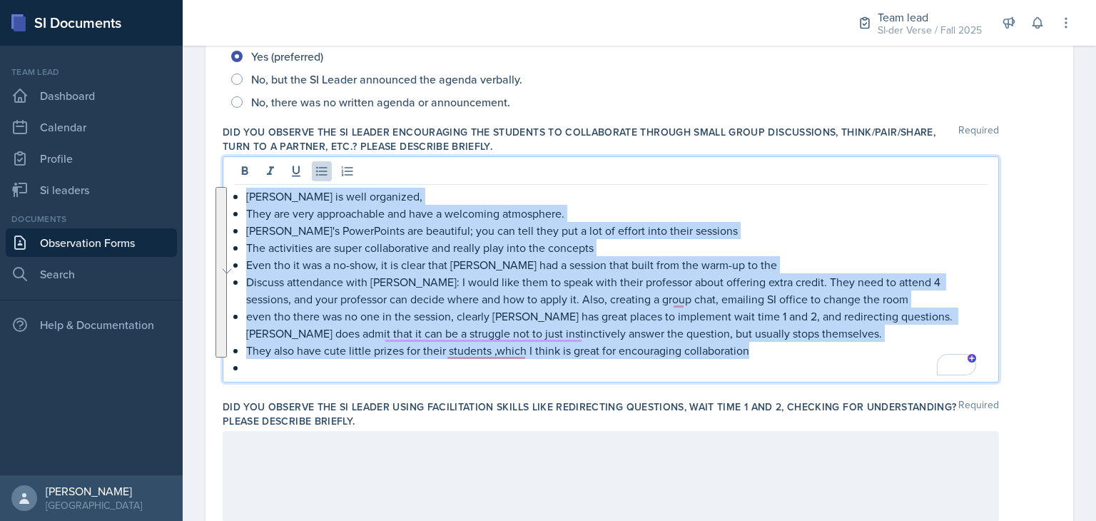
drag, startPoint x: 790, startPoint y: 355, endPoint x: 238, endPoint y: 192, distance: 575.7
click at [237, 191] on main "Observation Forms [PERSON_NAME] Observation Form Date [DATE] [DATE] 31 1 2 3 4 …" at bounding box center [639, 283] width 913 height 475
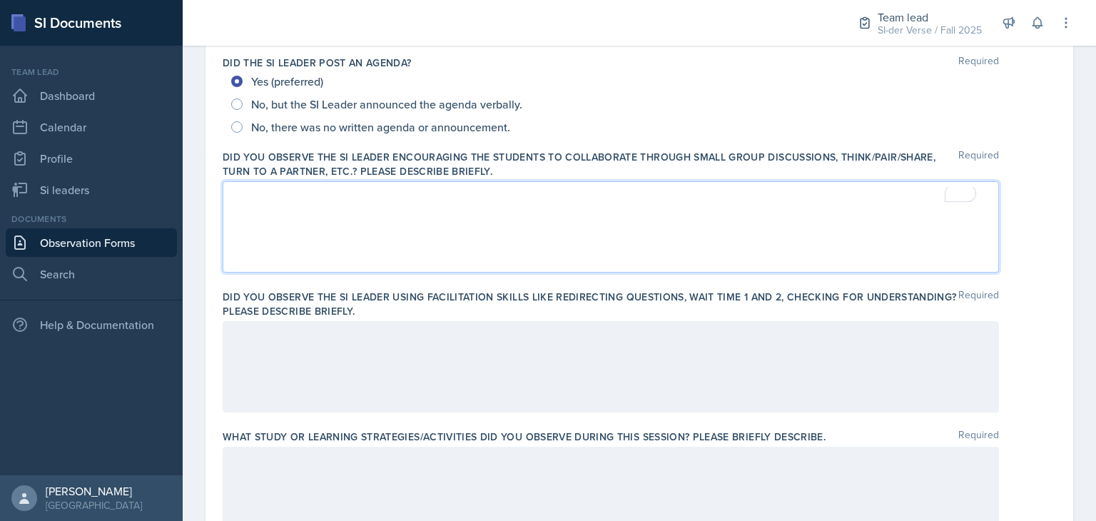
click at [252, 206] on div at bounding box center [611, 226] width 776 height 91
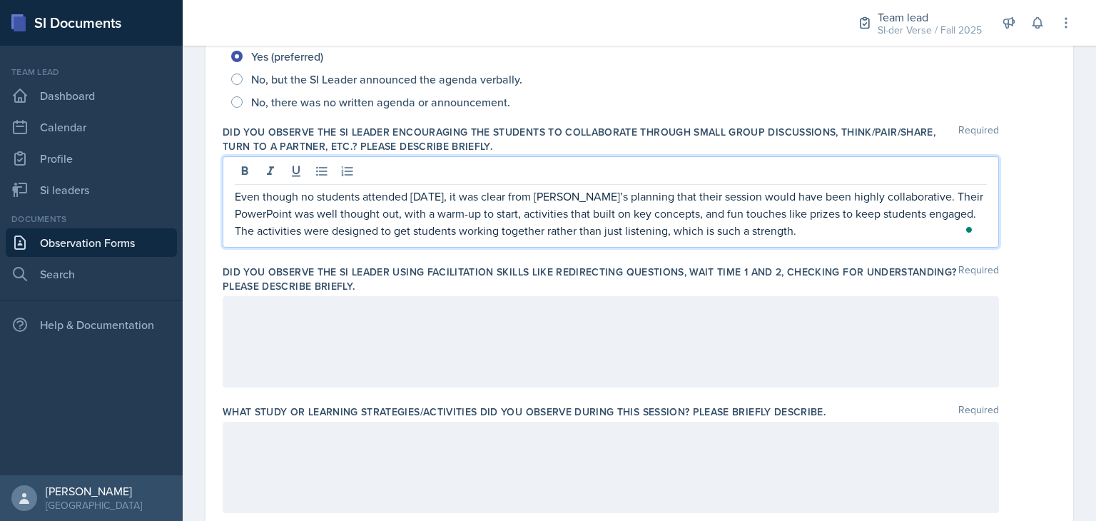
scroll to position [385, 0]
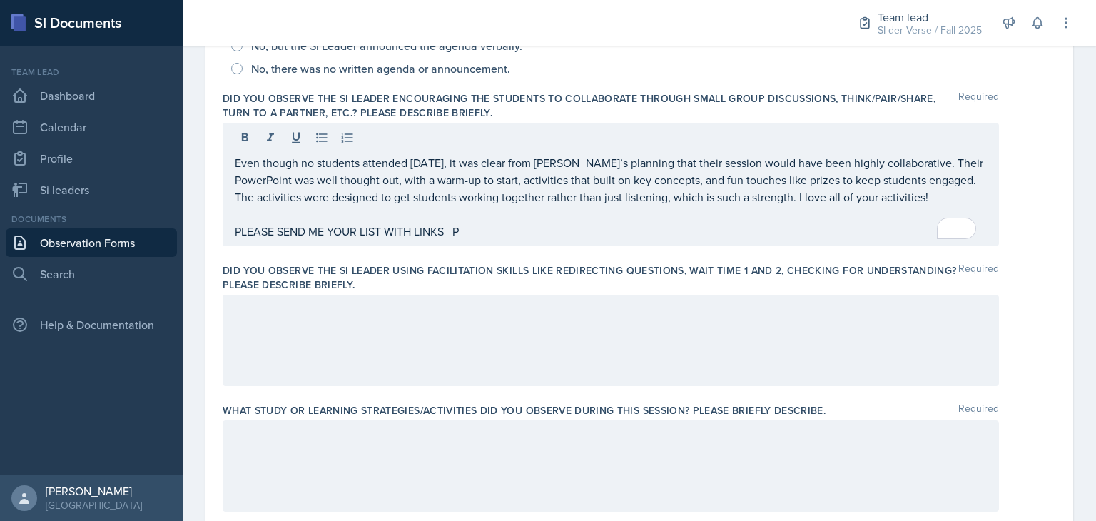
click at [425, 321] on div at bounding box center [611, 340] width 776 height 91
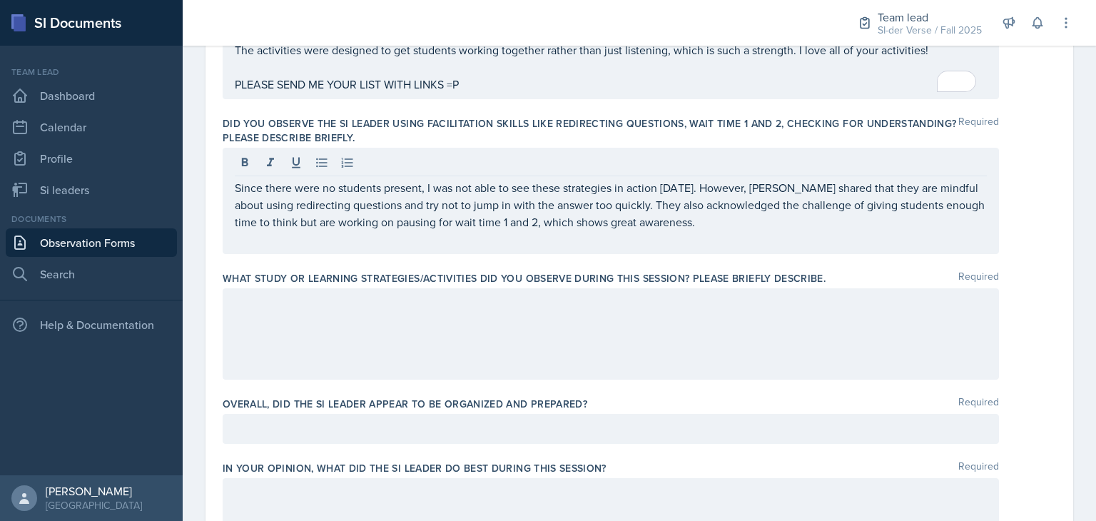
click at [400, 320] on div at bounding box center [611, 333] width 776 height 91
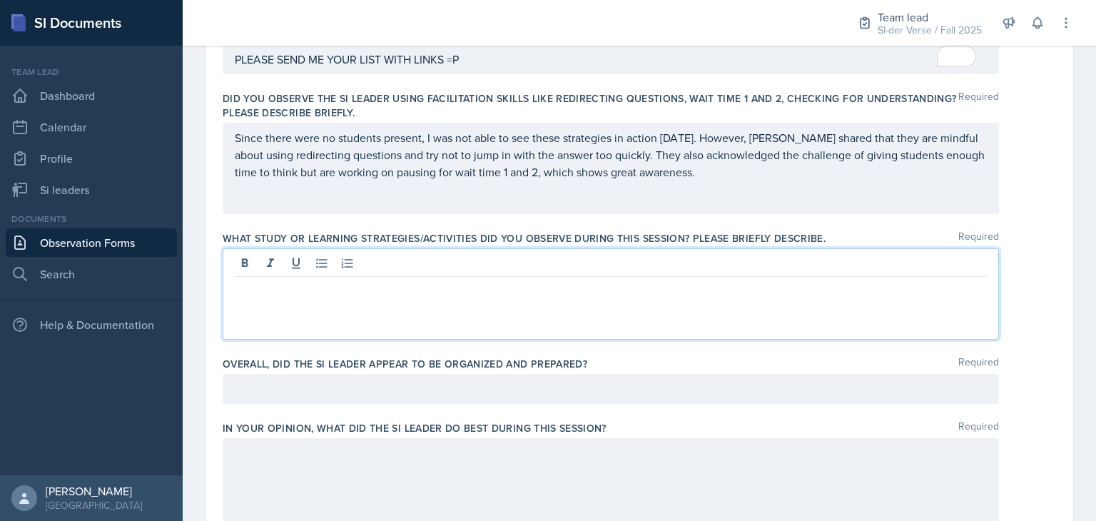
paste div
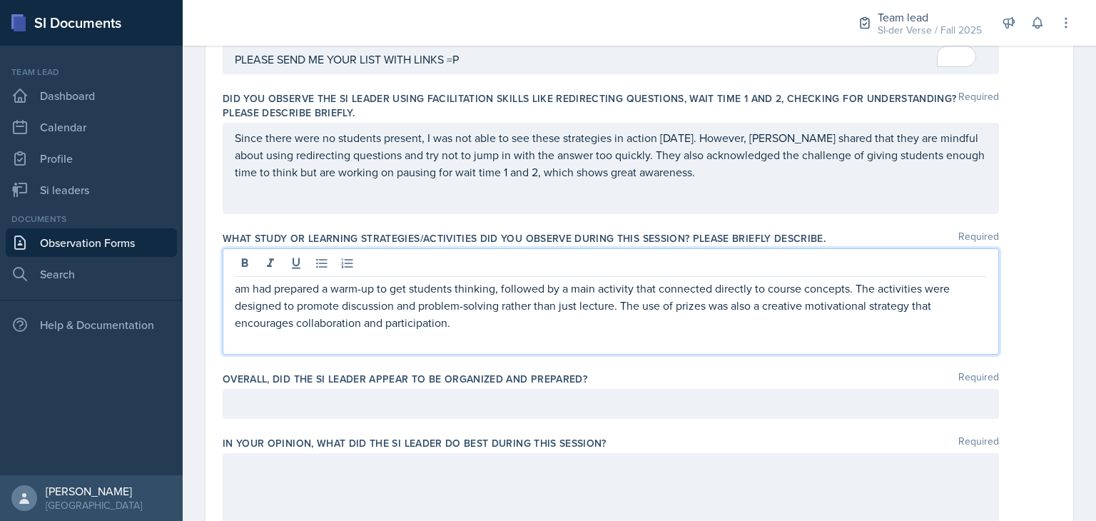
click at [235, 286] on p "am had prepared a warm-up to get students thinking, followed by a main activity…" at bounding box center [611, 305] width 752 height 51
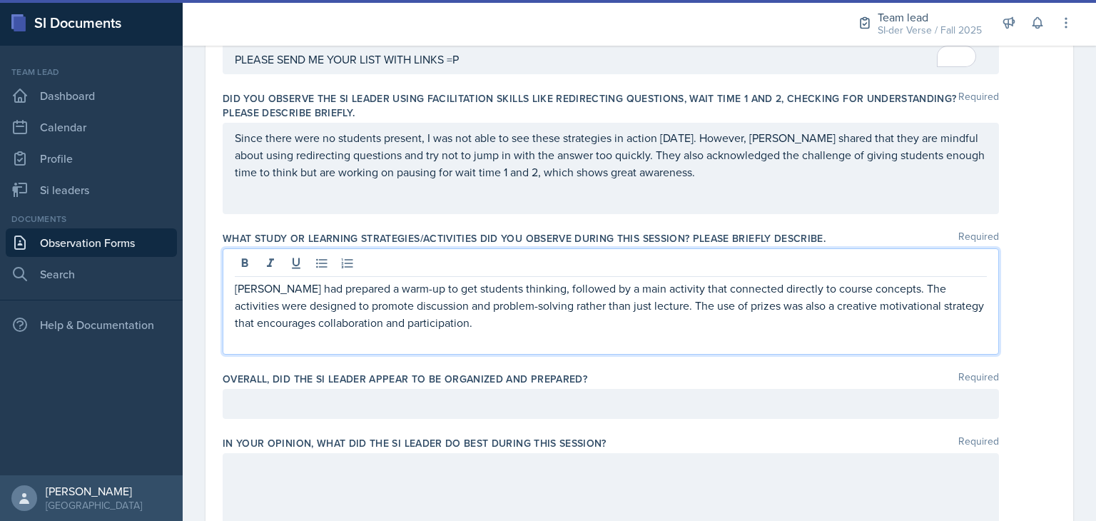
click at [616, 307] on p "Sam had prepared a warm-up to get students thinking, followed by a main activit…" at bounding box center [611, 305] width 752 height 51
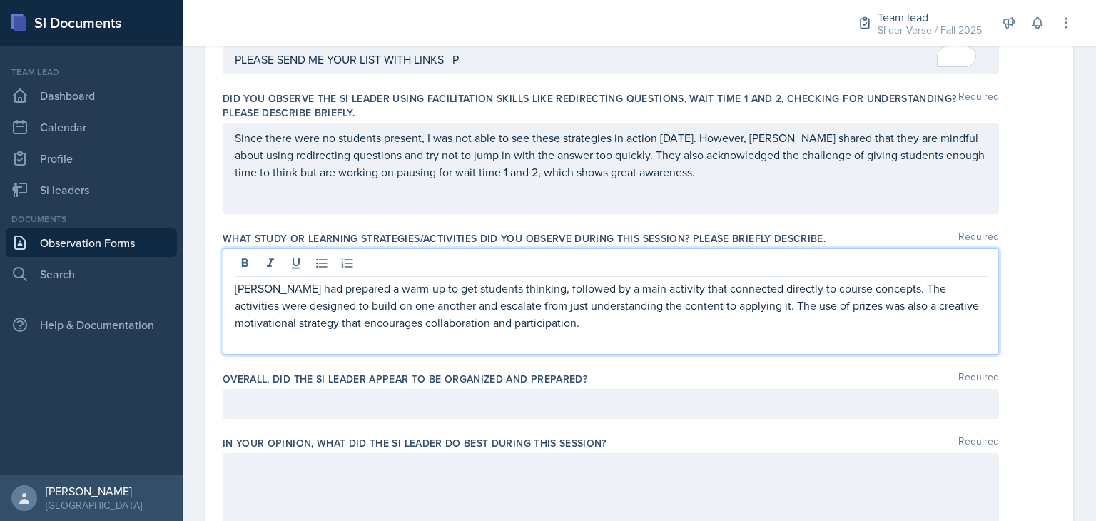
click at [549, 333] on p at bounding box center [611, 339] width 752 height 17
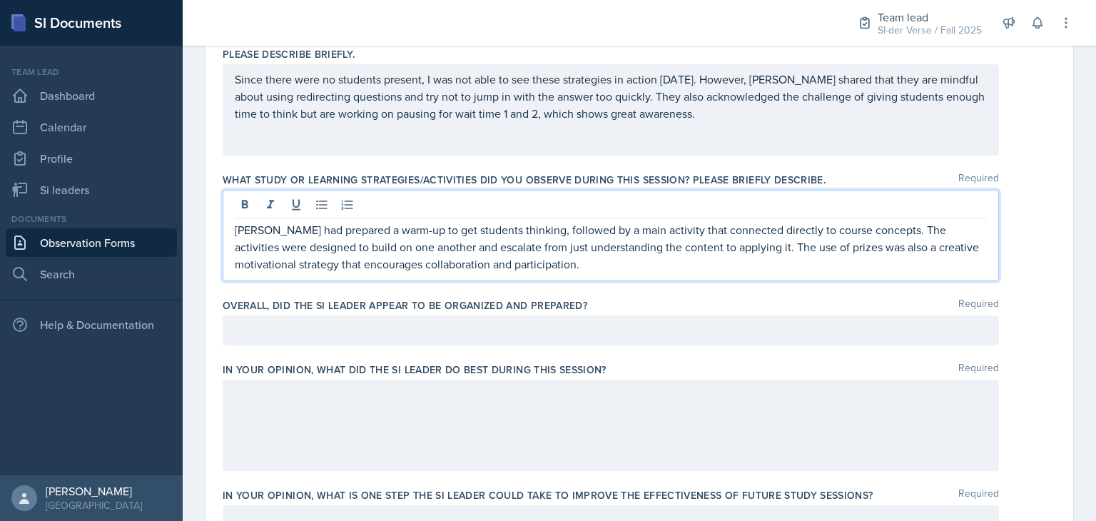
scroll to position [592, 0]
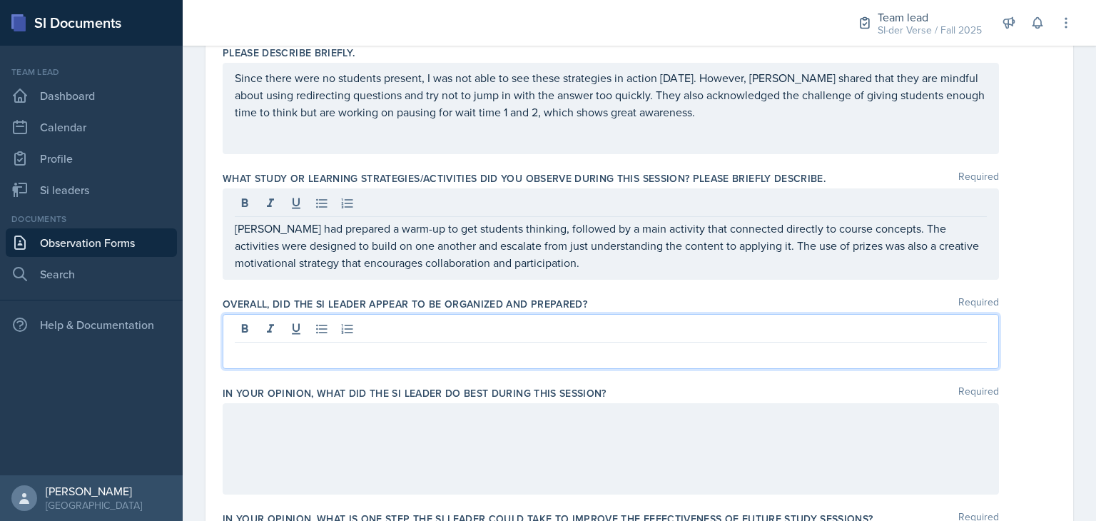
click at [380, 321] on div at bounding box center [611, 341] width 776 height 55
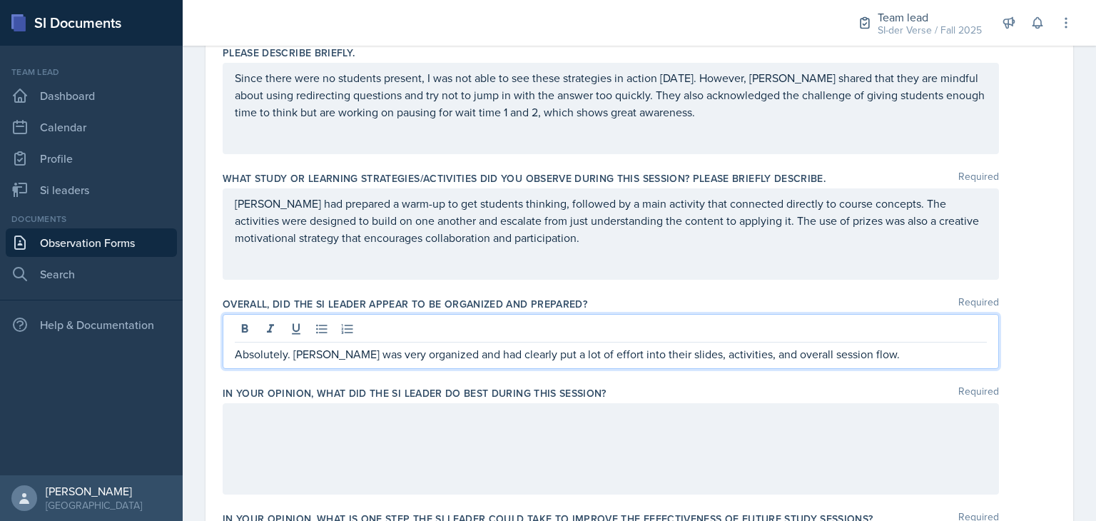
click at [444, 416] on div at bounding box center [611, 448] width 776 height 91
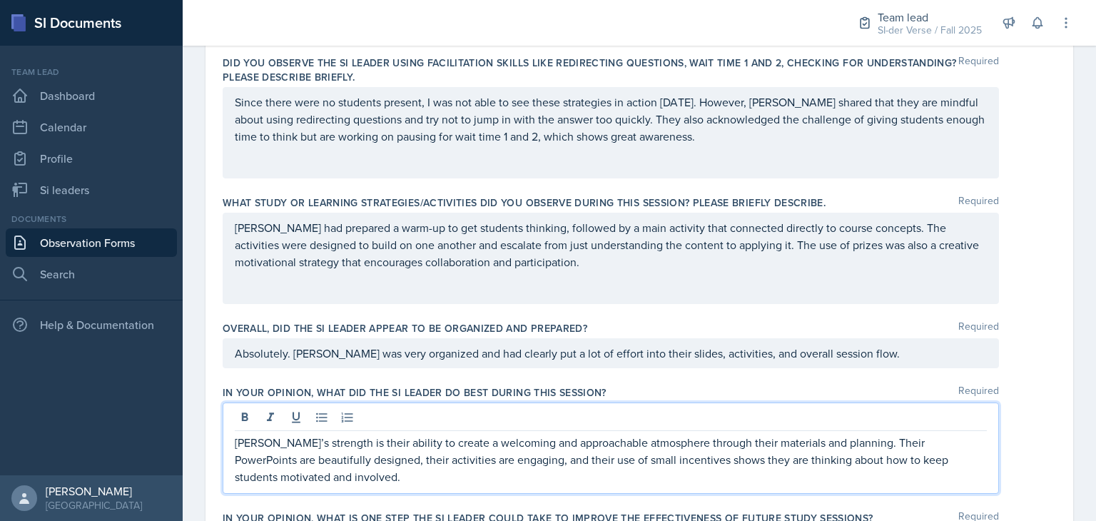
scroll to position [631, 0]
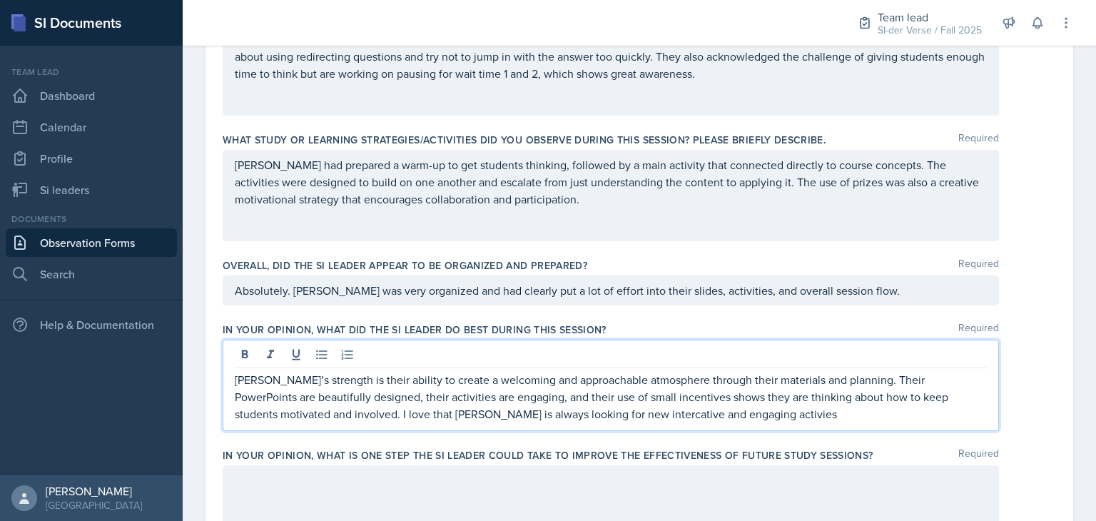
click at [537, 415] on p "Sam’s strength is their ability to create a welcoming and approachable atmosphe…" at bounding box center [611, 396] width 752 height 51
click at [536, 412] on p "Sam’s strength is their ability to create a welcoming and approachable atmosphe…" at bounding box center [611, 396] width 752 height 51
click at [648, 415] on p "Sam’s strength is their ability to create a welcoming and approachable atmosphe…" at bounding box center [611, 396] width 752 height 51
click at [661, 412] on p "Sam’s strength is their ability to create a welcoming and approachable atmosphe…" at bounding box center [611, 396] width 752 height 51
click at [716, 430] on div "In your opinion, what did the SI Leader do BEST during this session? Required S…" at bounding box center [639, 380] width 833 height 126
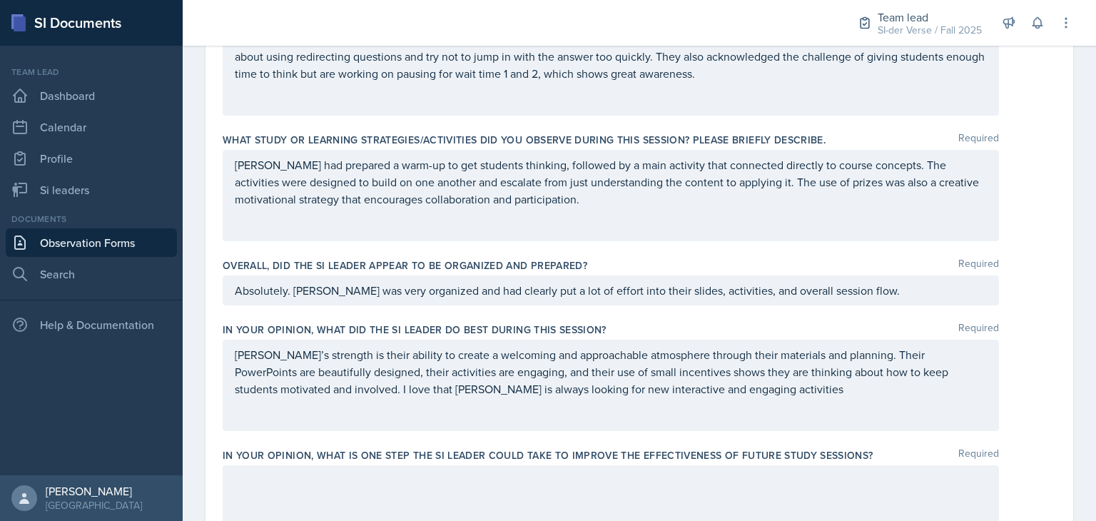
click at [696, 397] on div "Sam’s strength is their ability to create a welcoming and approachable atmosphe…" at bounding box center [611, 385] width 776 height 91
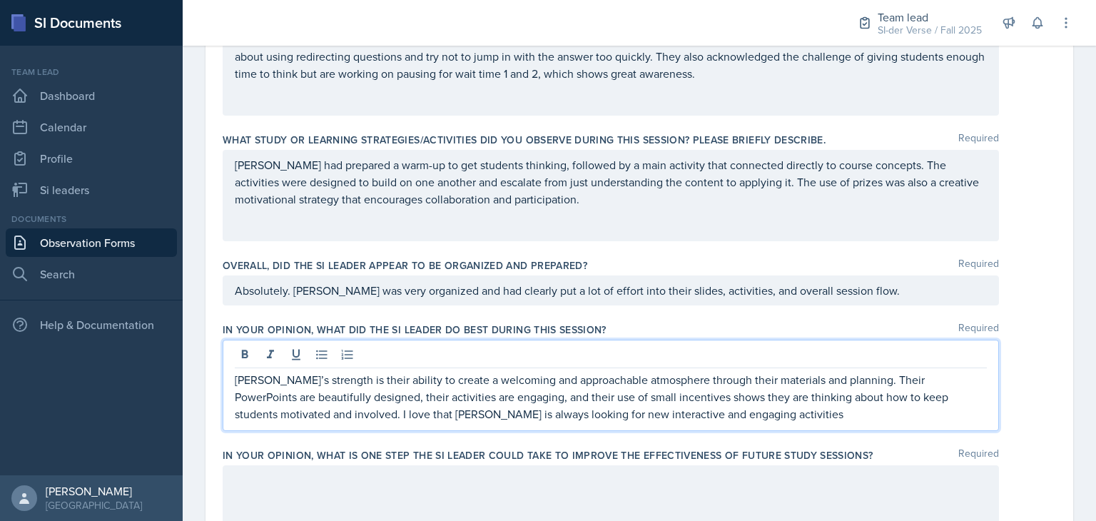
scroll to position [656, 0]
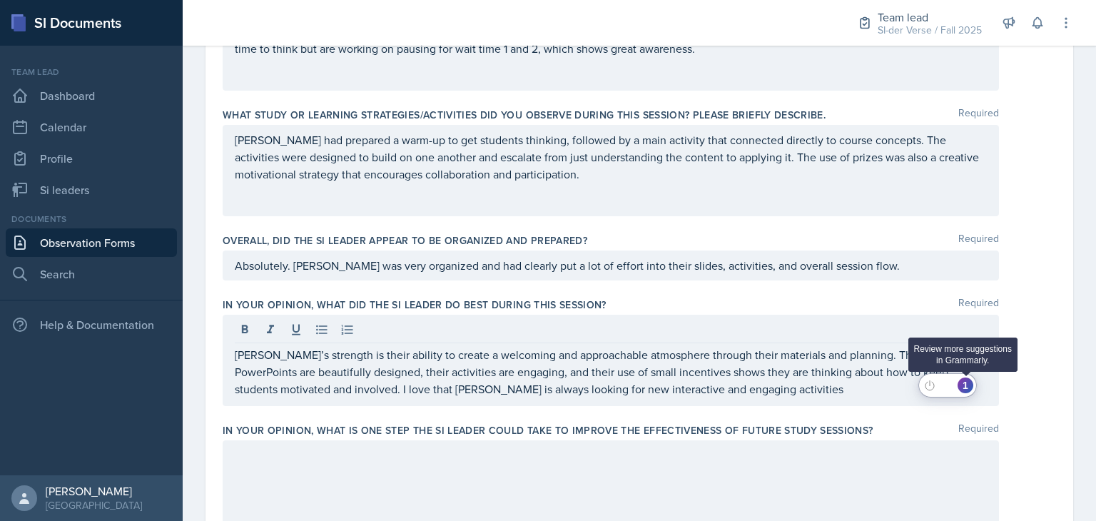
click at [970, 386] on div "1" at bounding box center [966, 385] width 16 height 16
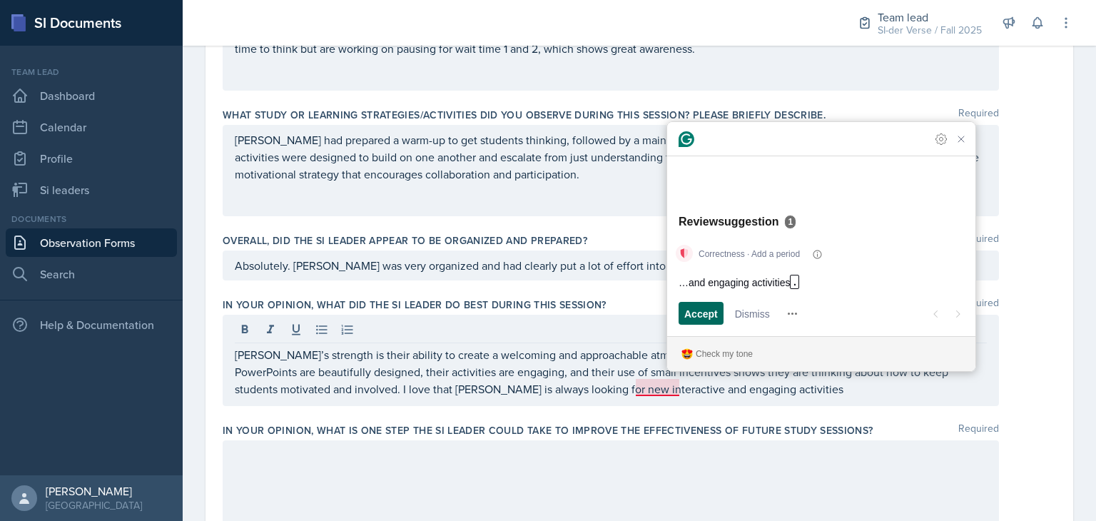
click at [718, 318] on span "Accept" at bounding box center [701, 313] width 34 height 15
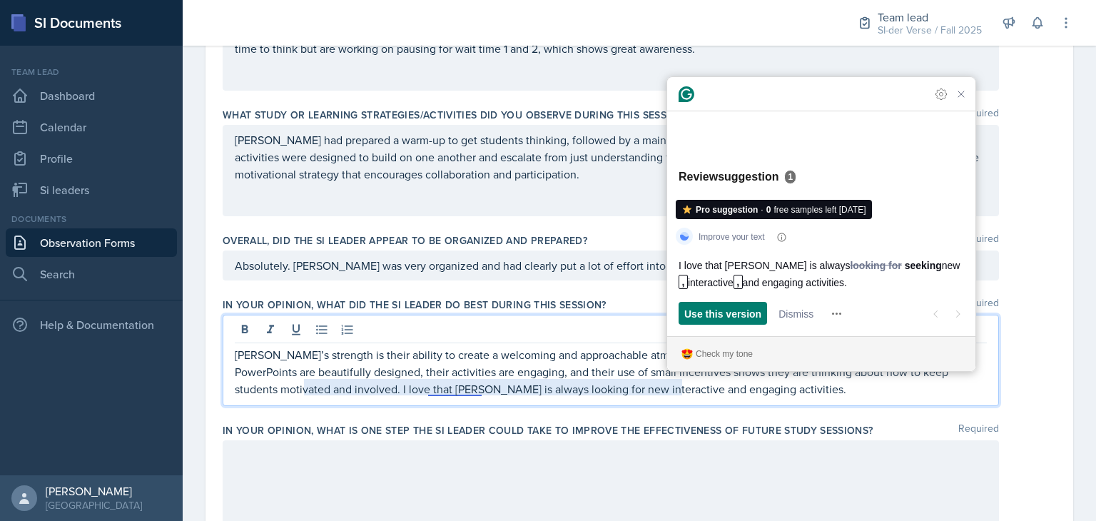
click at [629, 381] on p "Sam’s strength is their ability to create a welcoming and approachable atmosphe…" at bounding box center [611, 371] width 752 height 51
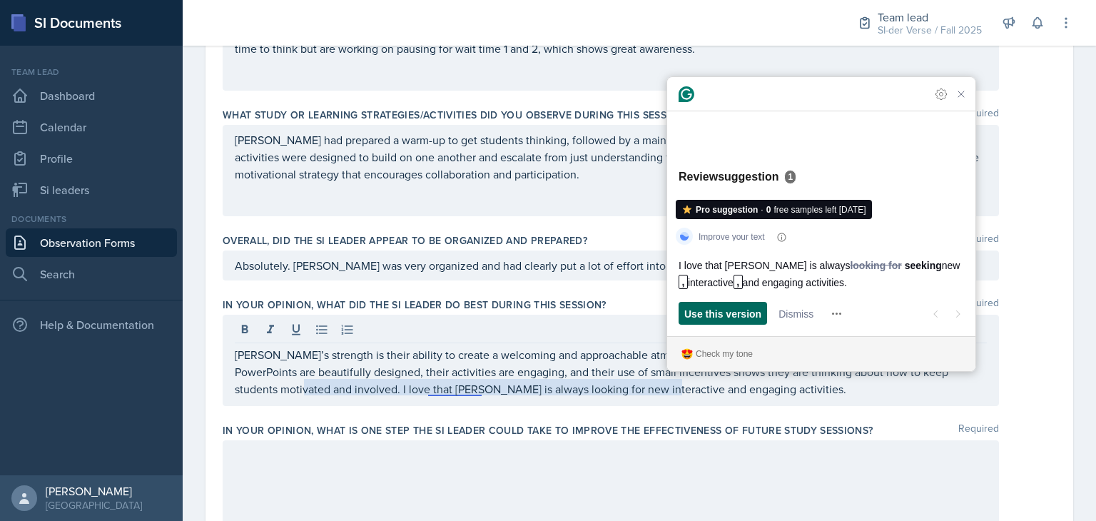
click at [751, 314] on span "Use this version" at bounding box center [722, 313] width 77 height 15
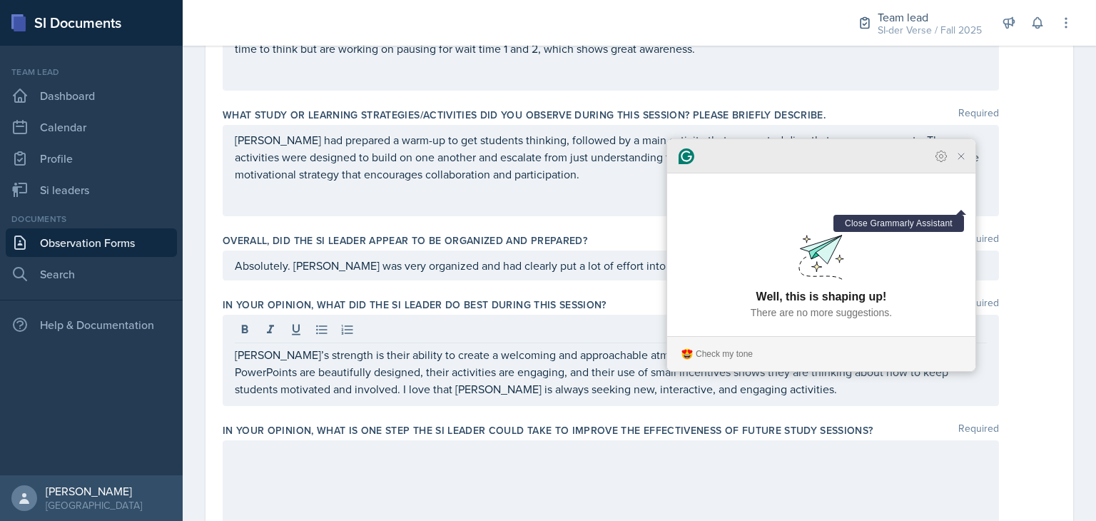
click at [959, 162] on icon "Close Grammarly Assistant" at bounding box center [960, 156] width 11 height 11
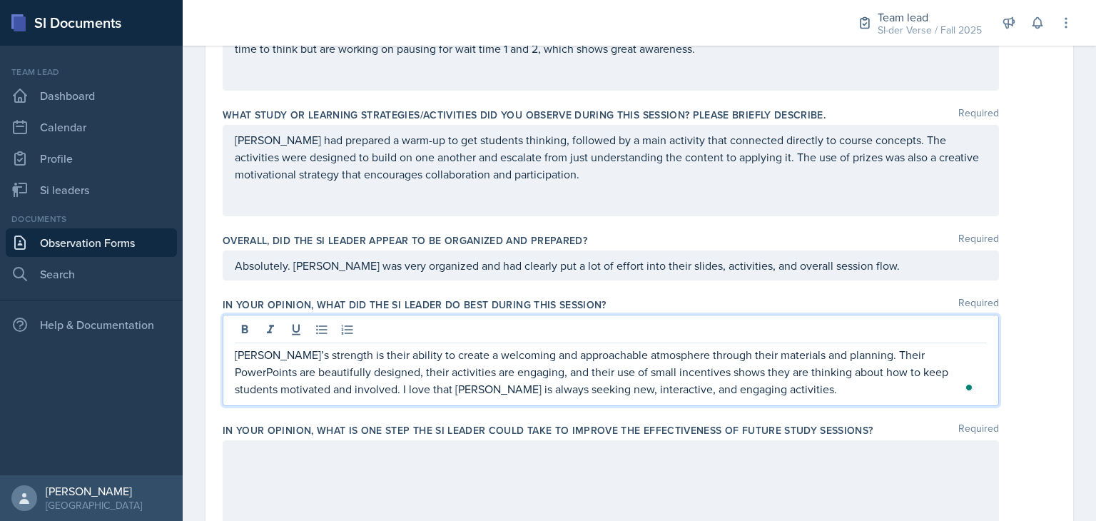
click at [686, 392] on p "Sam’s strength is their ability to create a welcoming and approachable atmosphe…" at bounding box center [611, 371] width 752 height 51
click at [457, 457] on div at bounding box center [611, 485] width 776 height 91
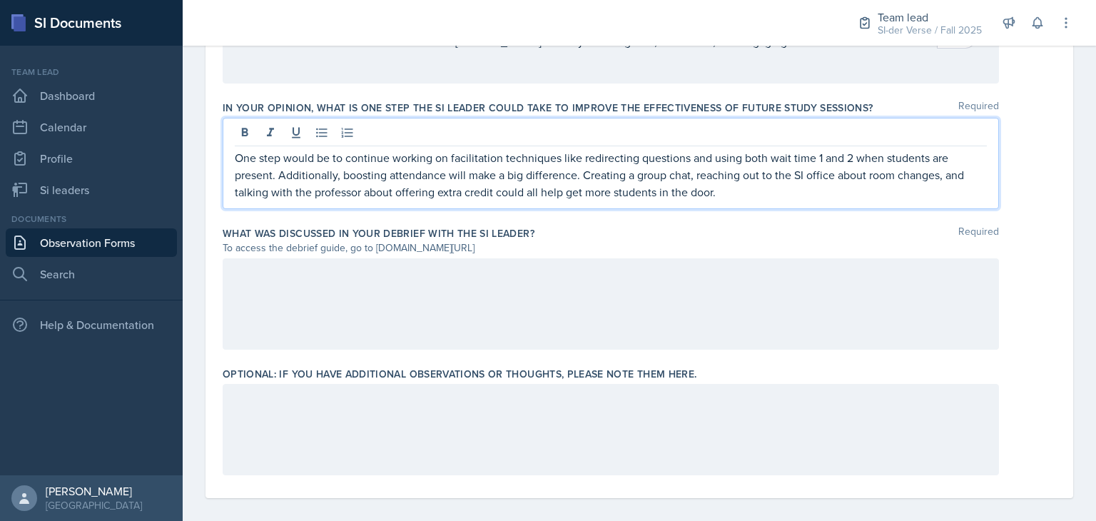
scroll to position [986, 0]
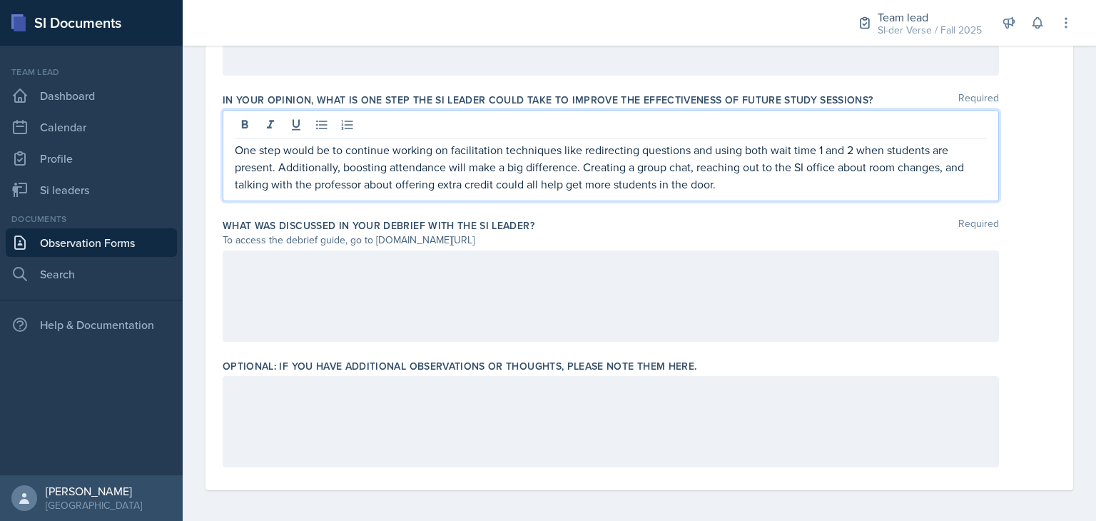
click at [426, 290] on div at bounding box center [611, 295] width 776 height 91
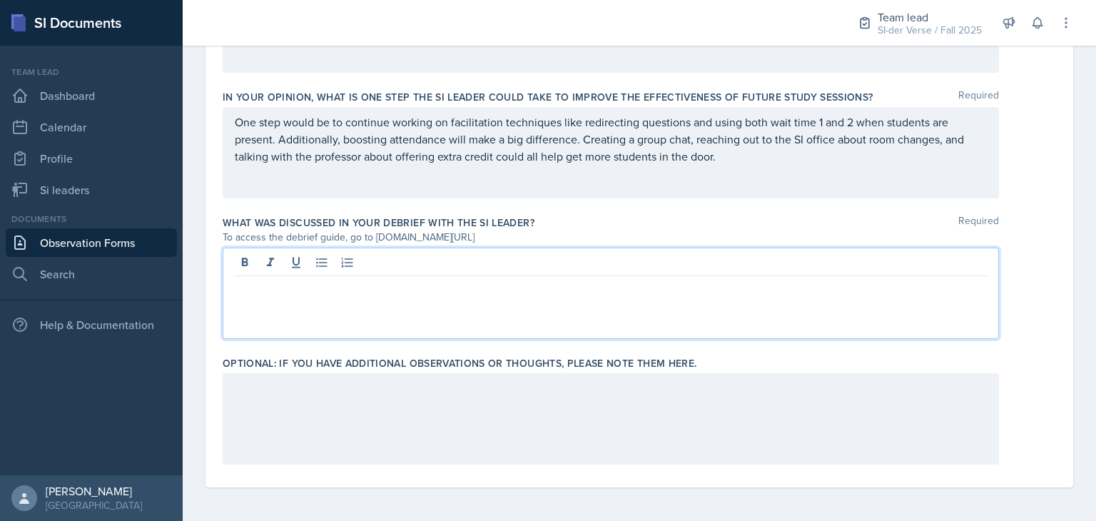
scroll to position [1010, 0]
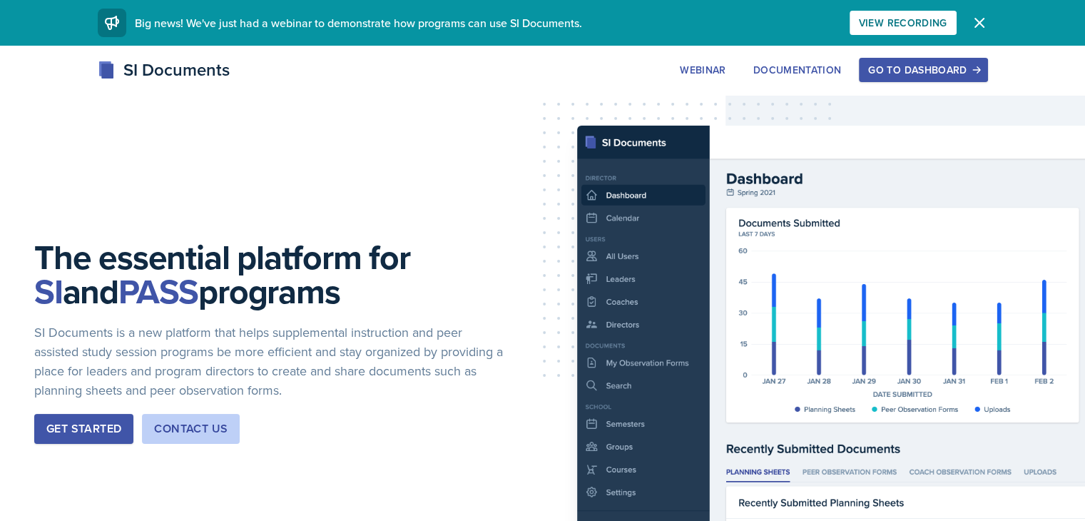
click at [978, 64] on div "Go to Dashboard" at bounding box center [923, 69] width 110 height 11
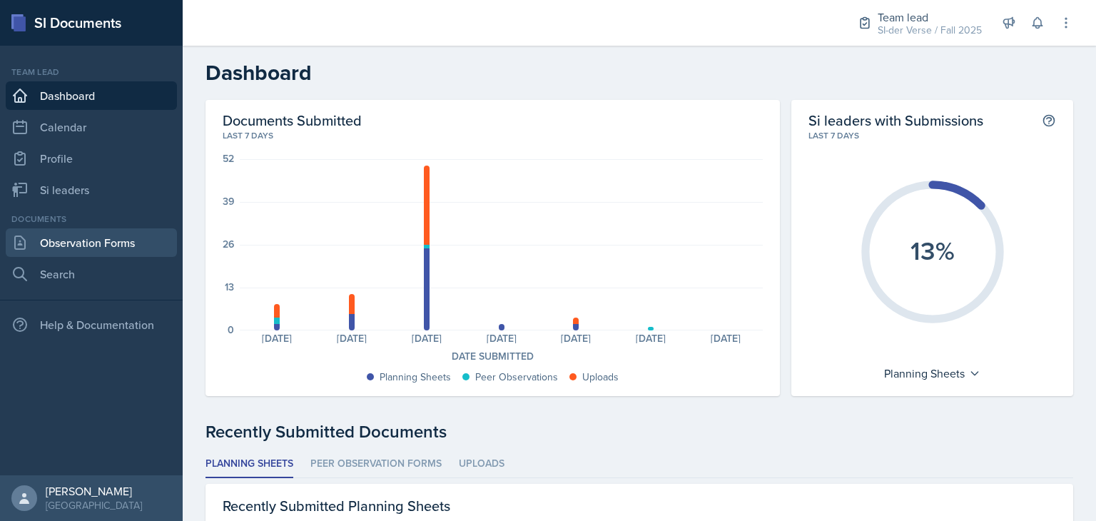
click at [66, 246] on link "Observation Forms" at bounding box center [91, 242] width 171 height 29
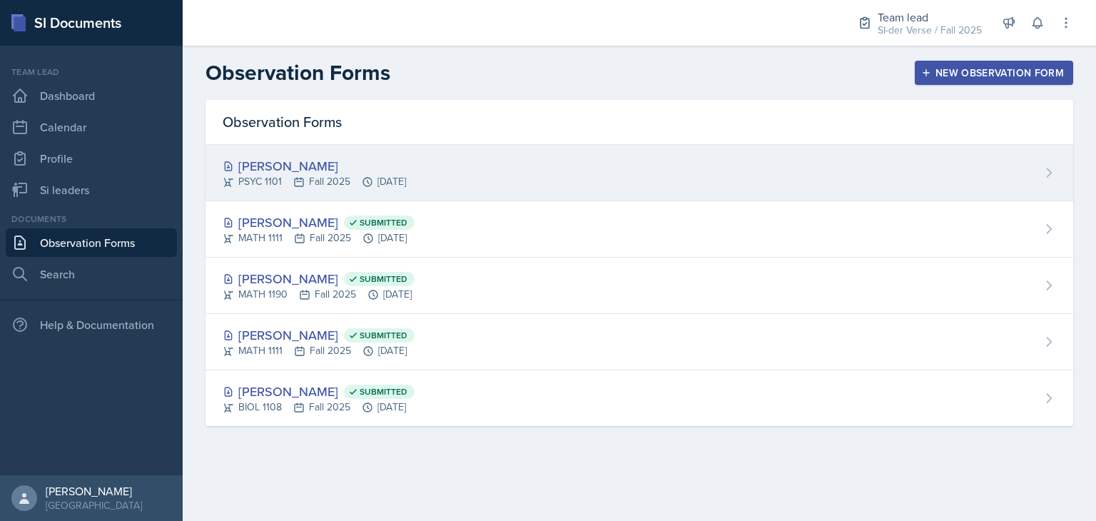
click at [347, 166] on div "[PERSON_NAME]" at bounding box center [314, 165] width 183 height 19
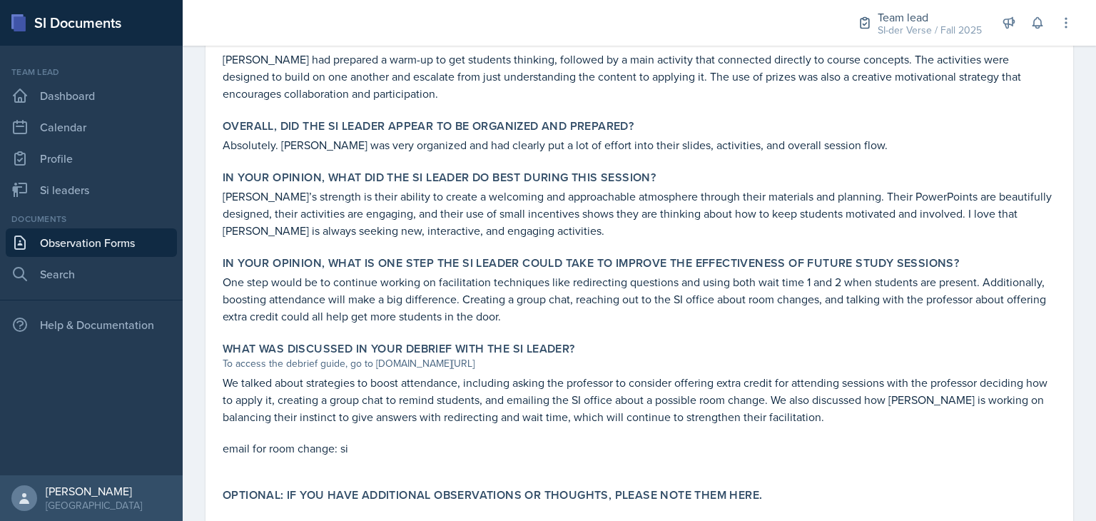
scroll to position [806, 0]
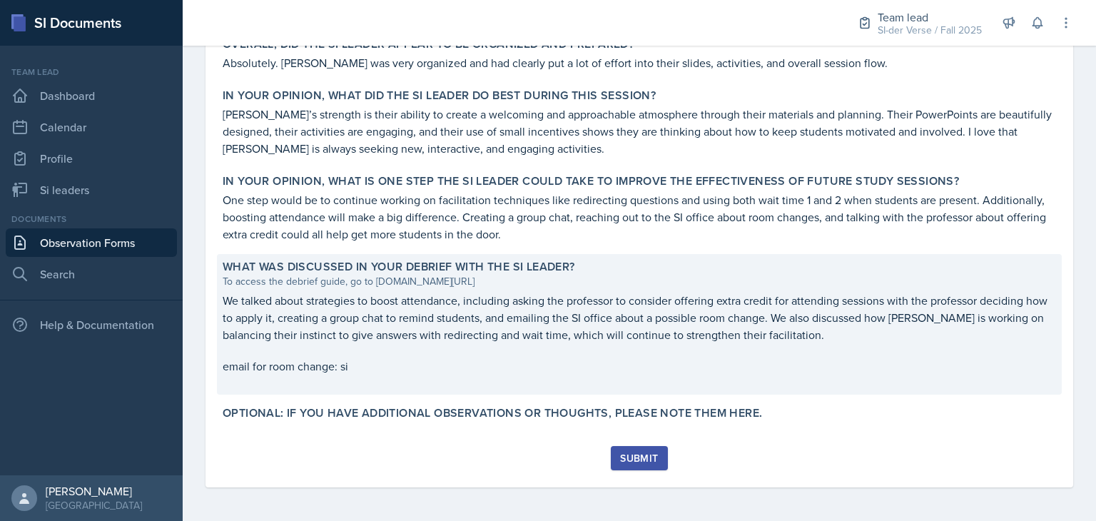
click at [365, 364] on p "email for room change: si" at bounding box center [639, 365] width 833 height 17
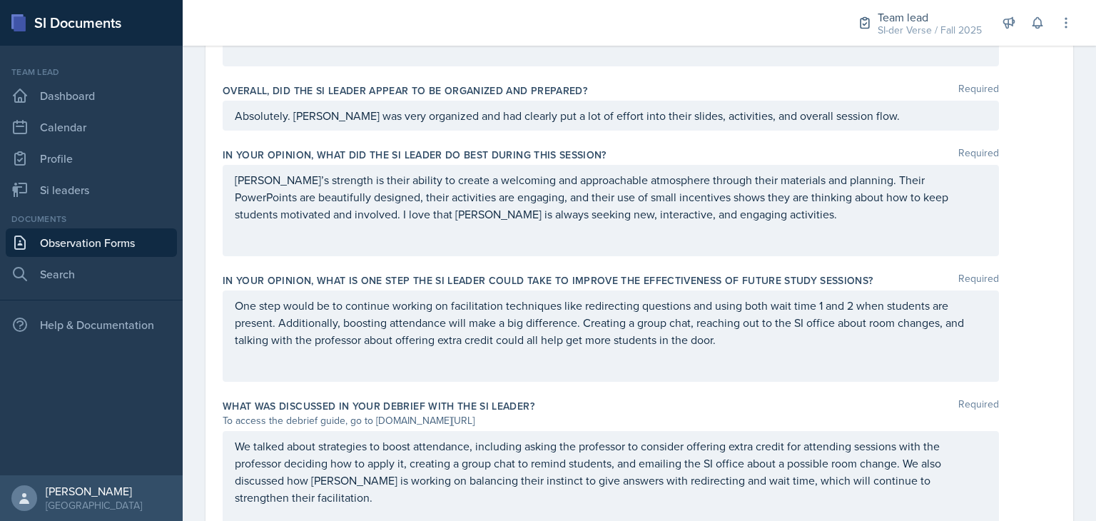
scroll to position [1030, 0]
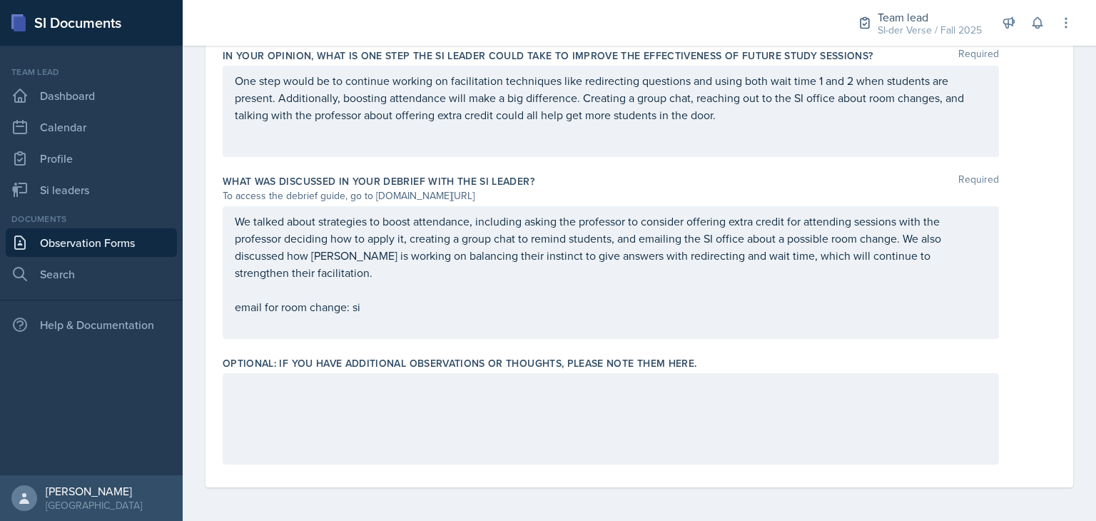
click at [374, 303] on p "email for room change: si" at bounding box center [611, 306] width 752 height 17
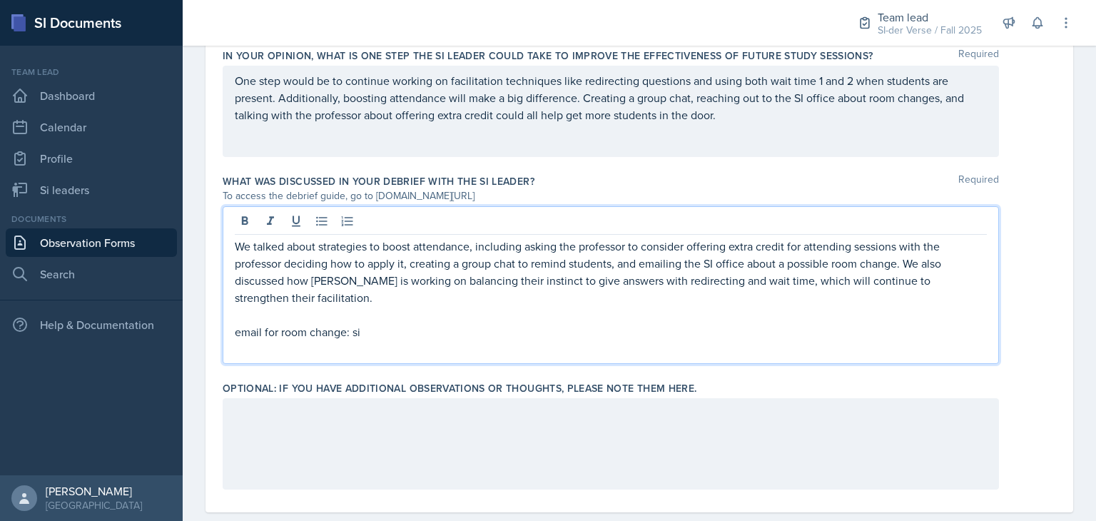
scroll to position [1055, 0]
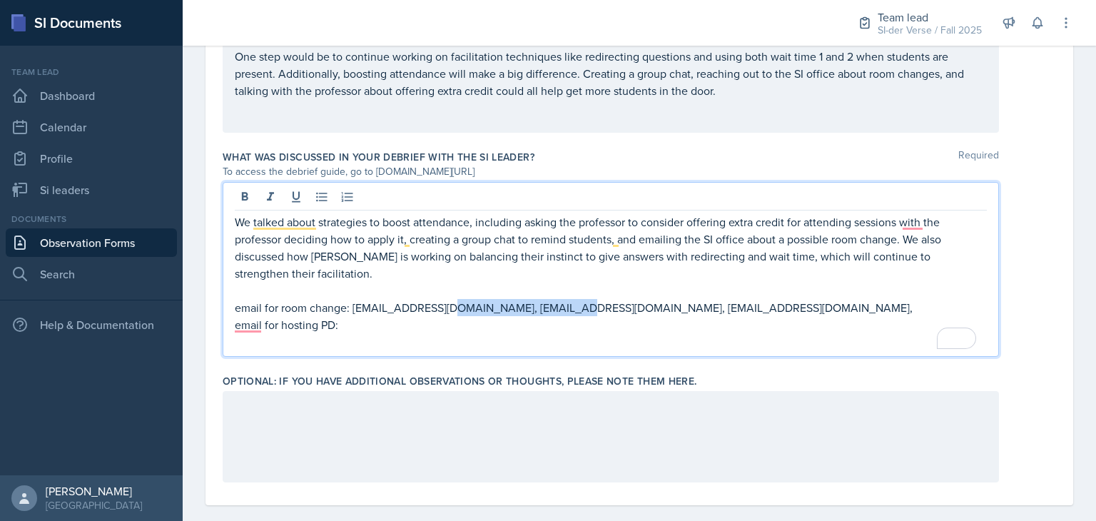
drag, startPoint x: 448, startPoint y: 309, endPoint x: 575, endPoint y: 313, distance: 127.1
click at [575, 313] on p "email for room change: si@kennesaw.edu, cwiggi26@kennesaw.edu, alb1724@kennesaw…" at bounding box center [611, 307] width 752 height 17
copy p "cwiggi26@kennesaw.edu,"
click at [468, 325] on p "email for hosting PD:" at bounding box center [611, 324] width 752 height 17
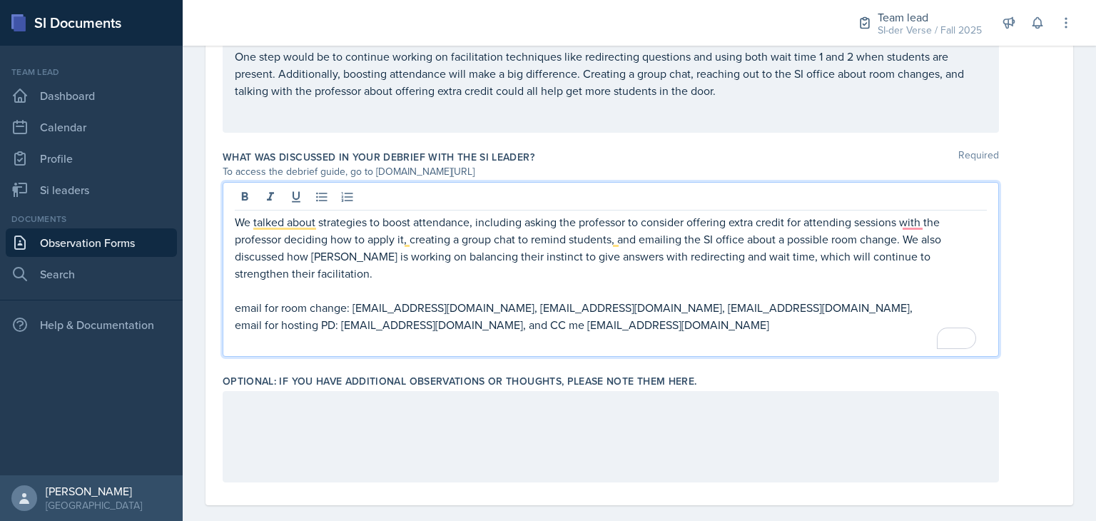
click at [518, 429] on div at bounding box center [611, 436] width 776 height 91
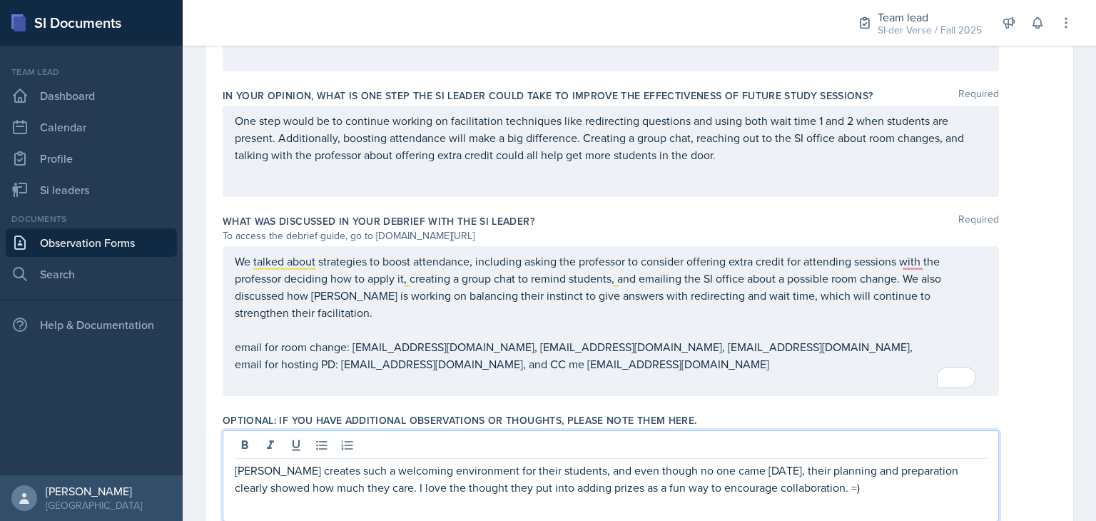
scroll to position [988, 0]
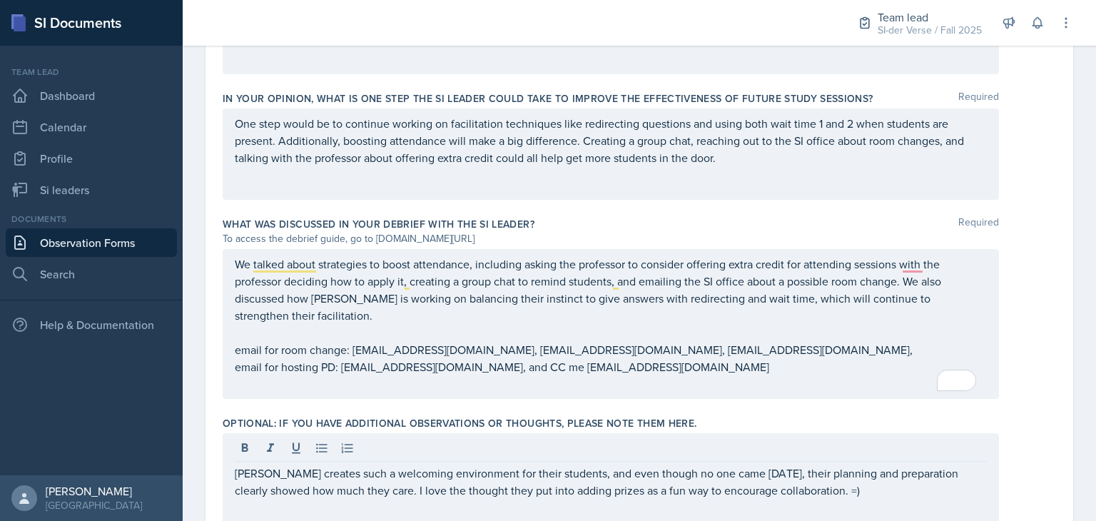
click at [862, 517] on div "Sam creates such a welcoming environment for their students, and even though no…" at bounding box center [611, 478] width 776 height 91
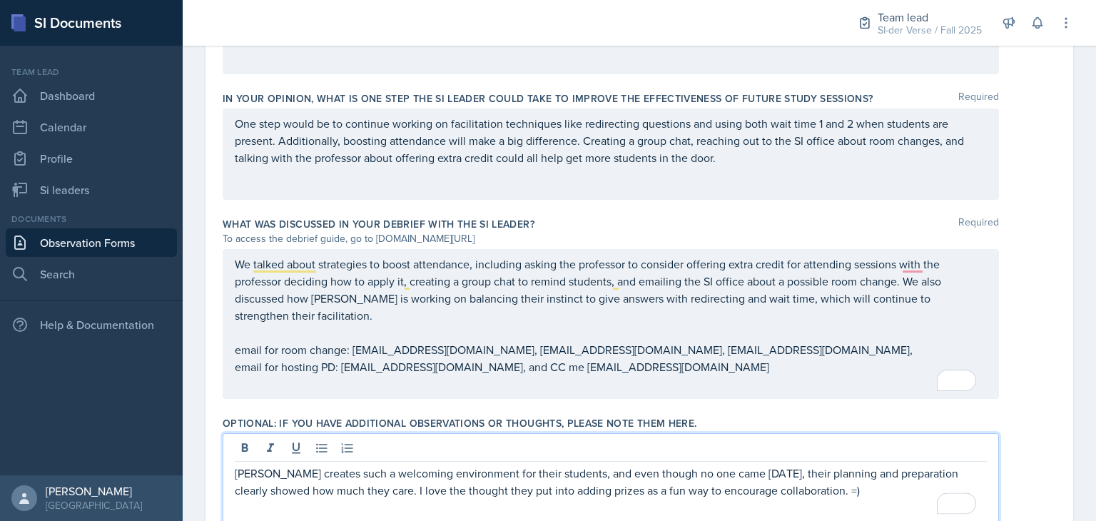
scroll to position [1047, 0]
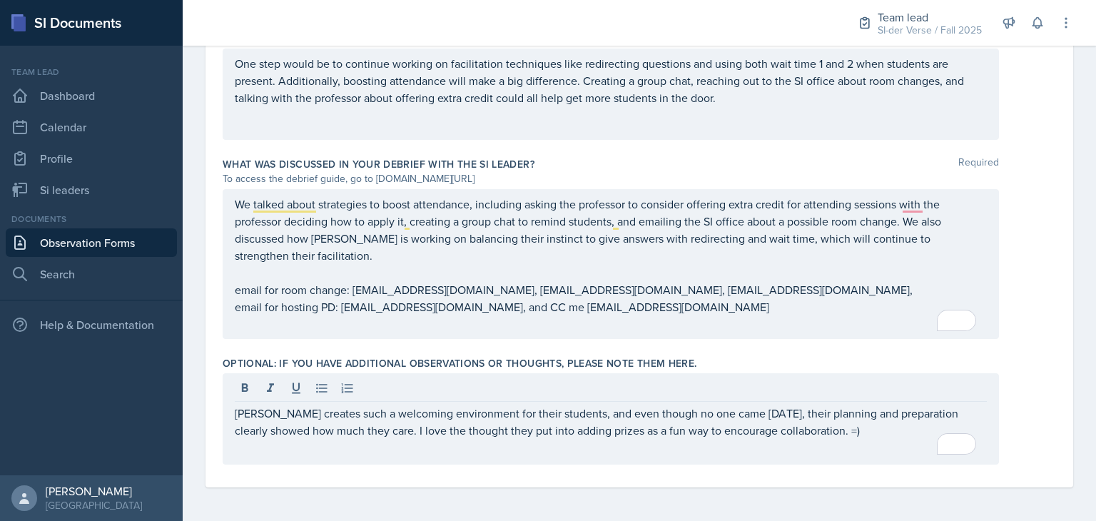
click at [993, 313] on div "We talked about strategies to boost attendance, including asking the professor …" at bounding box center [639, 264] width 833 height 150
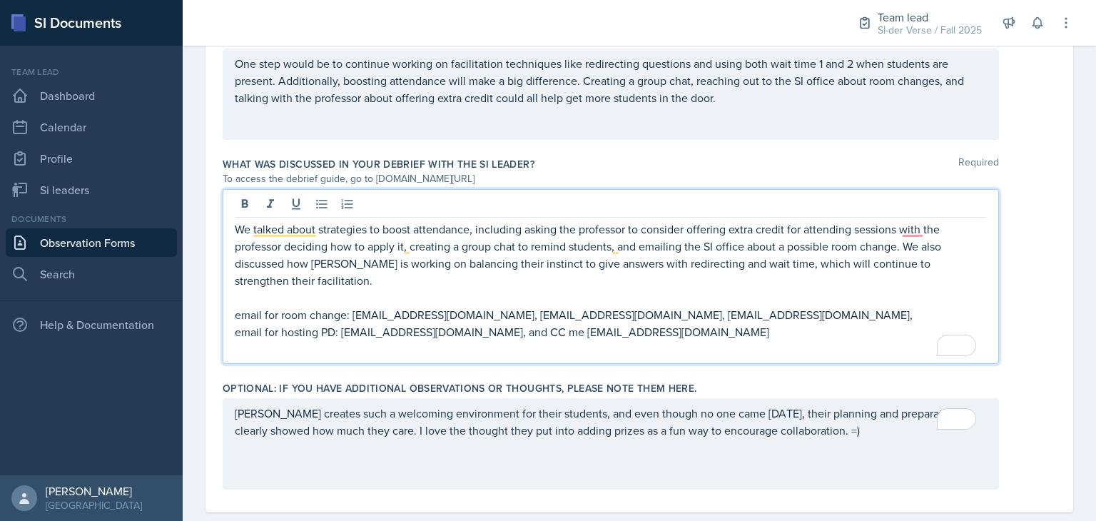
click at [841, 310] on div "We talked about strategies to boost attendance, including asking the professor …" at bounding box center [611, 288] width 752 height 137
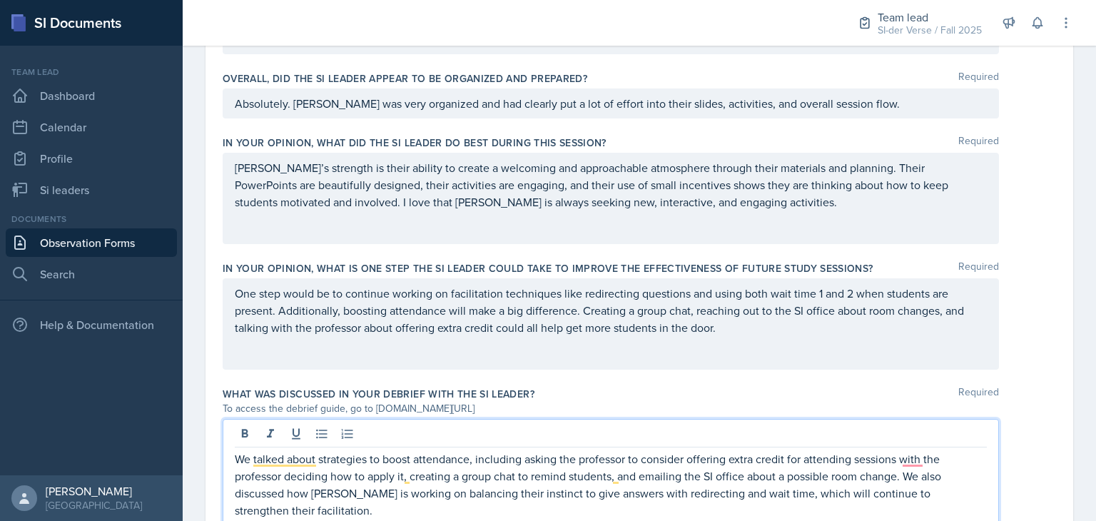
scroll to position [813, 0]
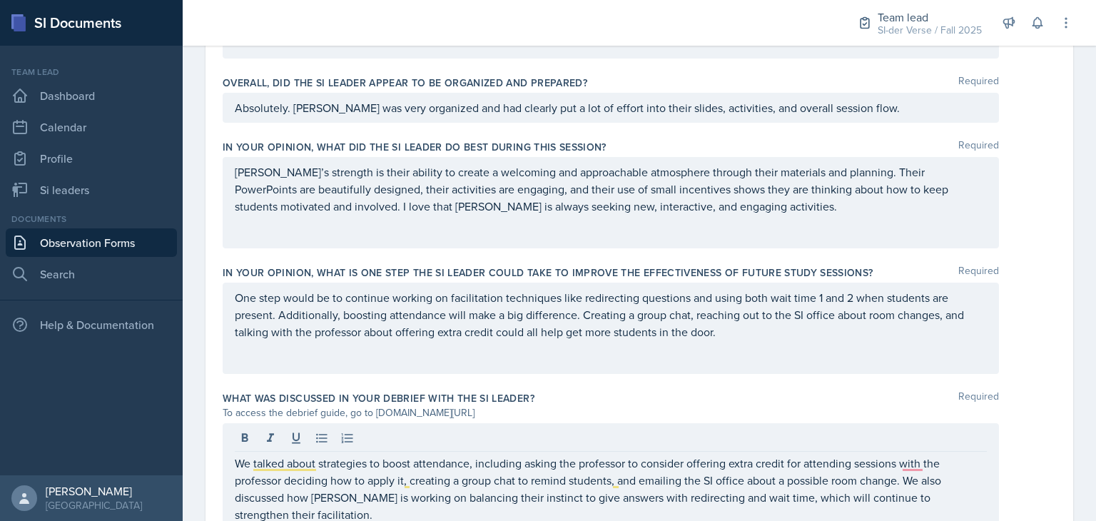
click at [1005, 232] on div "Sam’s strength is their ability to create a welcoming and approachable atmosphe…" at bounding box center [639, 202] width 833 height 91
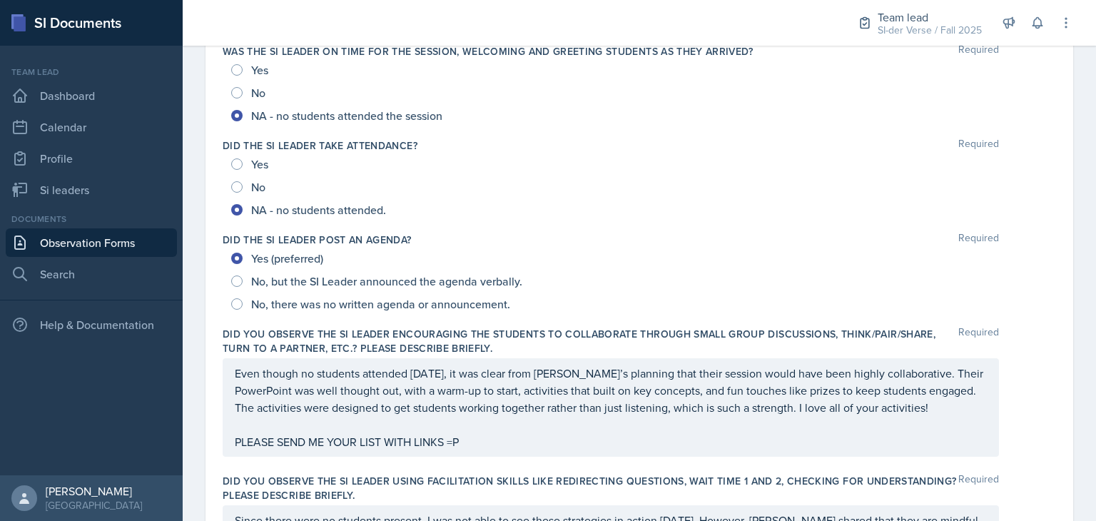
scroll to position [0, 0]
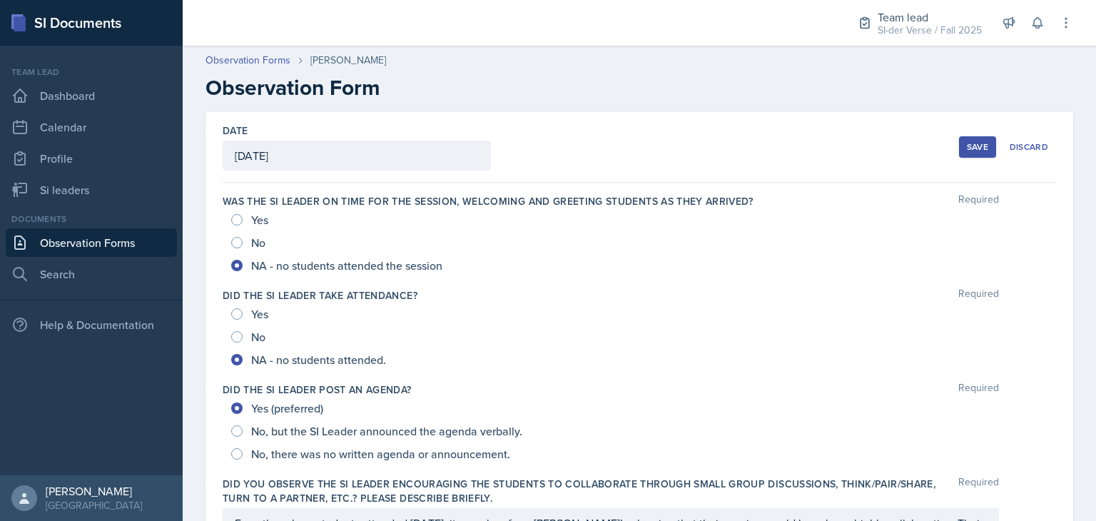
click at [959, 146] on button "Save" at bounding box center [977, 146] width 37 height 21
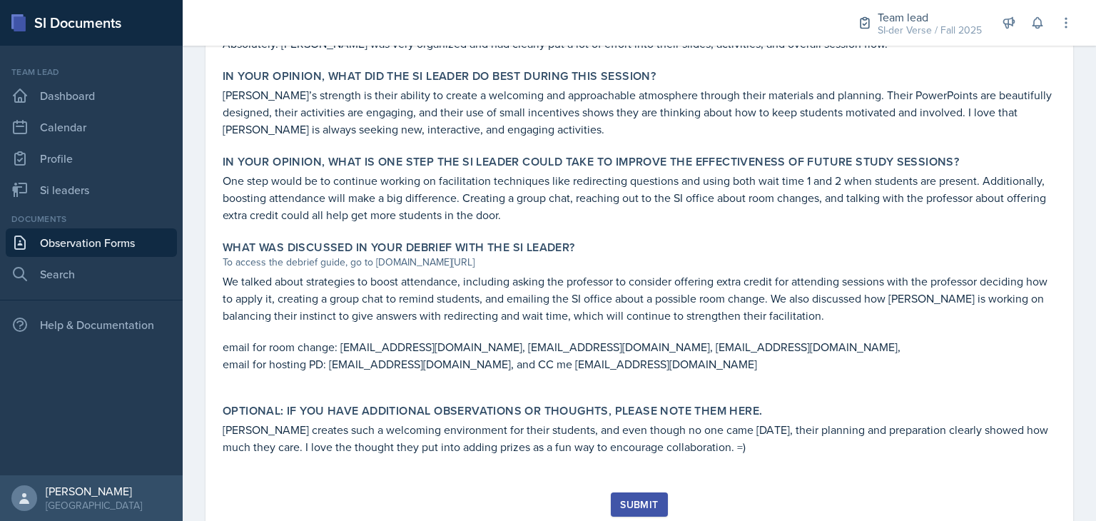
scroll to position [871, 0]
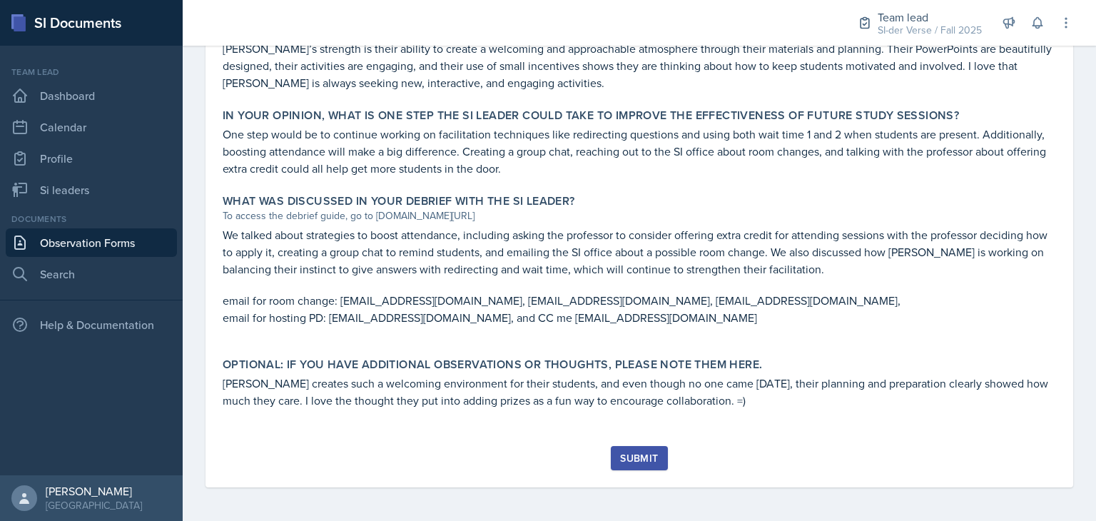
click at [630, 457] on div "Submit" at bounding box center [639, 457] width 38 height 11
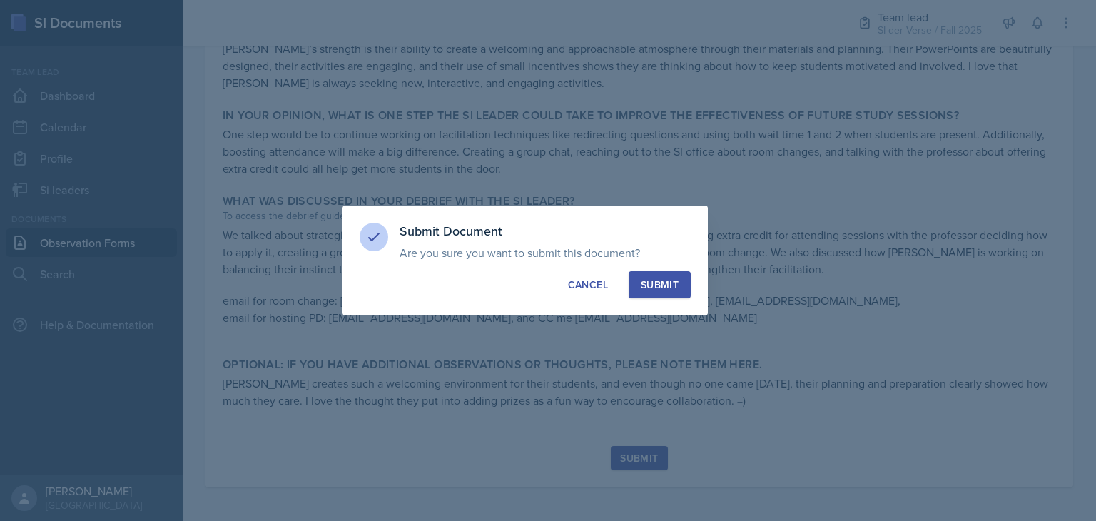
click at [672, 283] on div "Submit" at bounding box center [660, 285] width 38 height 14
radio input "true"
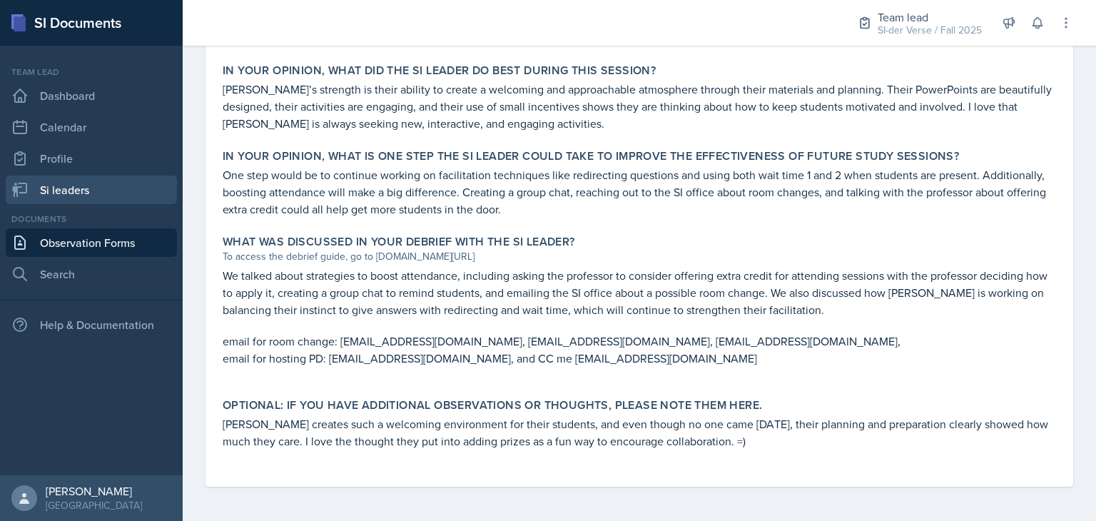
click at [57, 196] on link "Si leaders" at bounding box center [91, 190] width 171 height 29
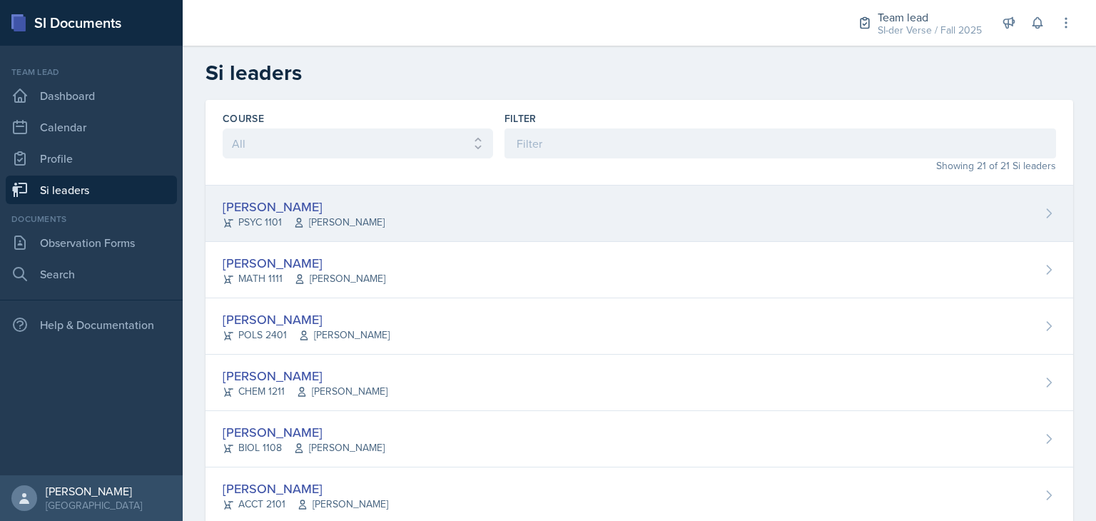
click at [304, 206] on div "[PERSON_NAME]" at bounding box center [304, 206] width 162 height 19
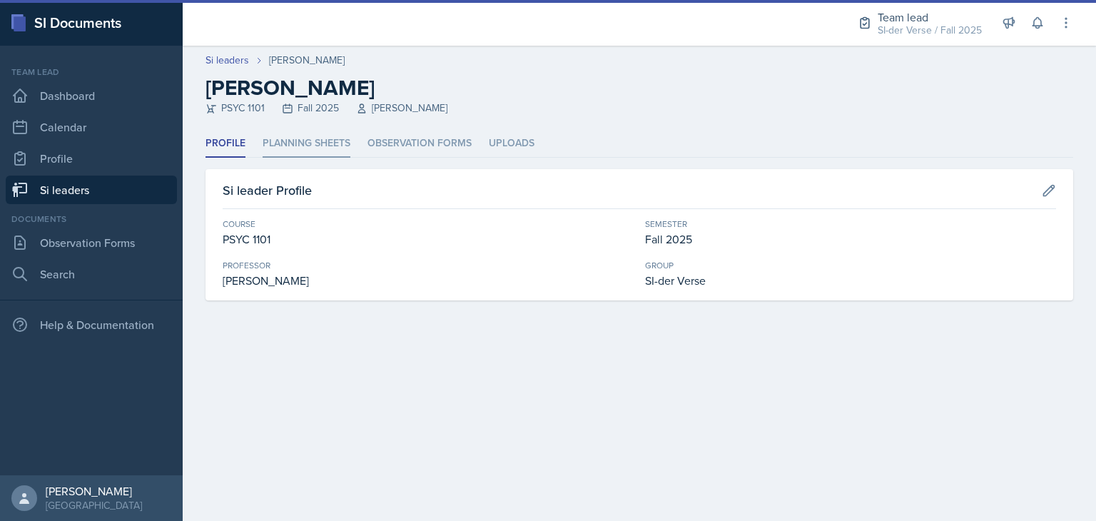
click at [314, 145] on li "Planning Sheets" at bounding box center [307, 144] width 88 height 28
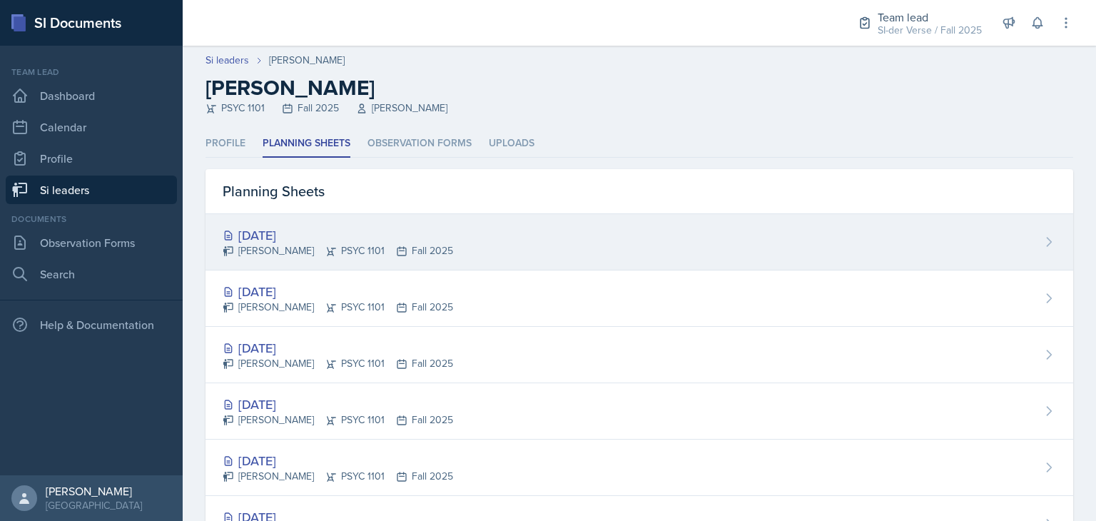
click at [310, 236] on div "Sep 25th, 2025" at bounding box center [338, 234] width 230 height 19
